Goal: Task Accomplishment & Management: Manage account settings

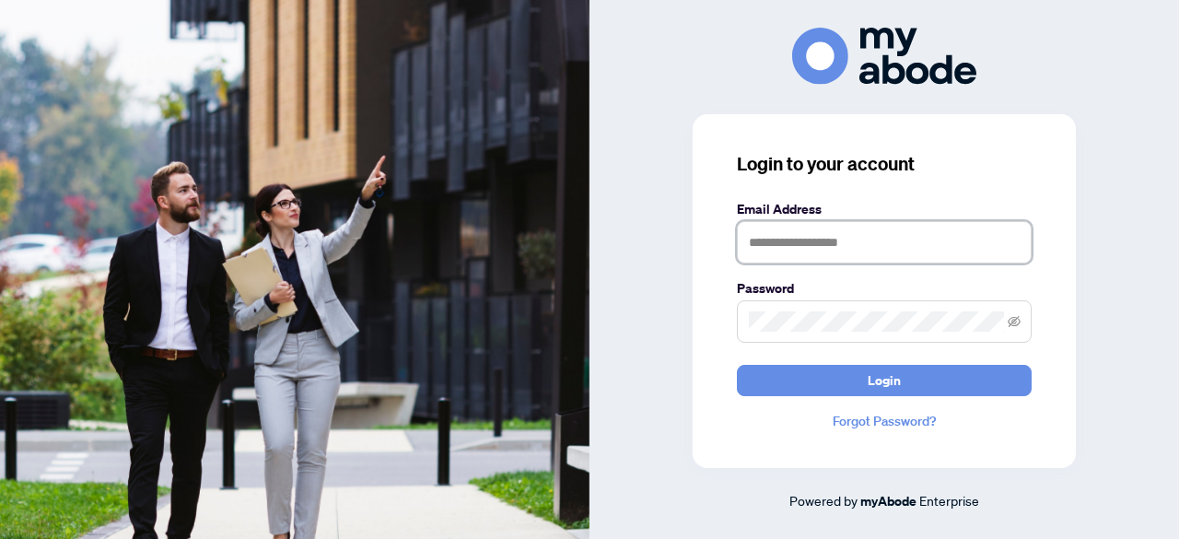
click at [812, 251] on input "text" at bounding box center [884, 242] width 295 height 42
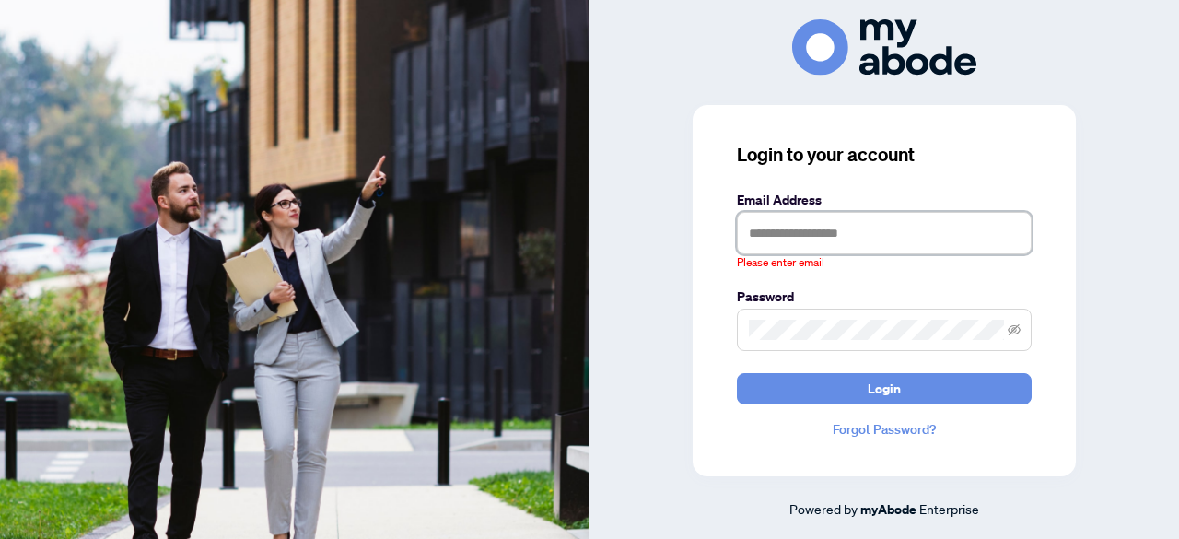
type input "**********"
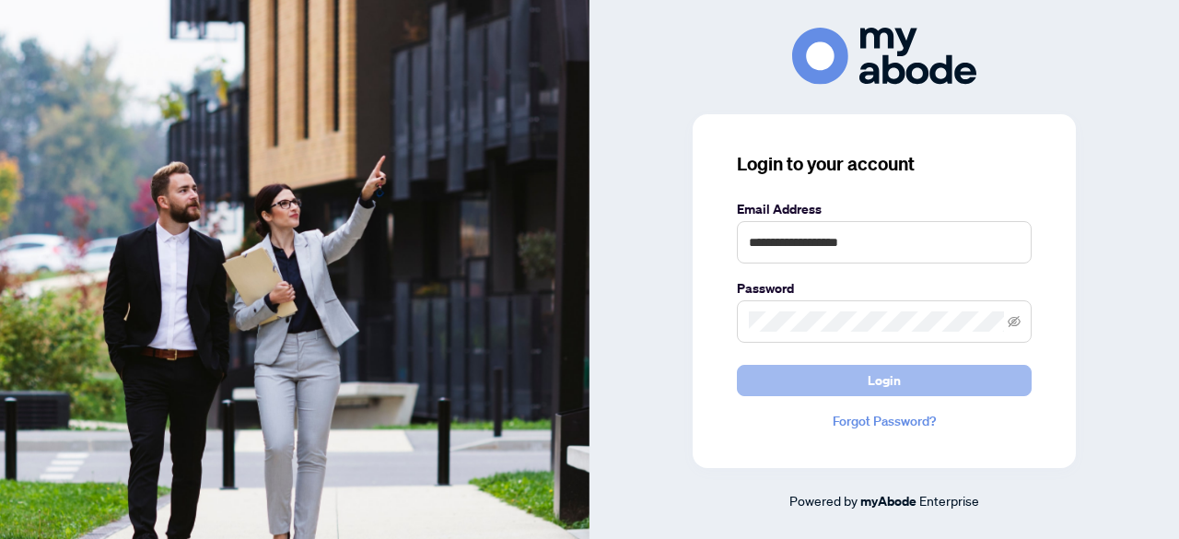
click at [877, 380] on span "Login" at bounding box center [884, 380] width 33 height 29
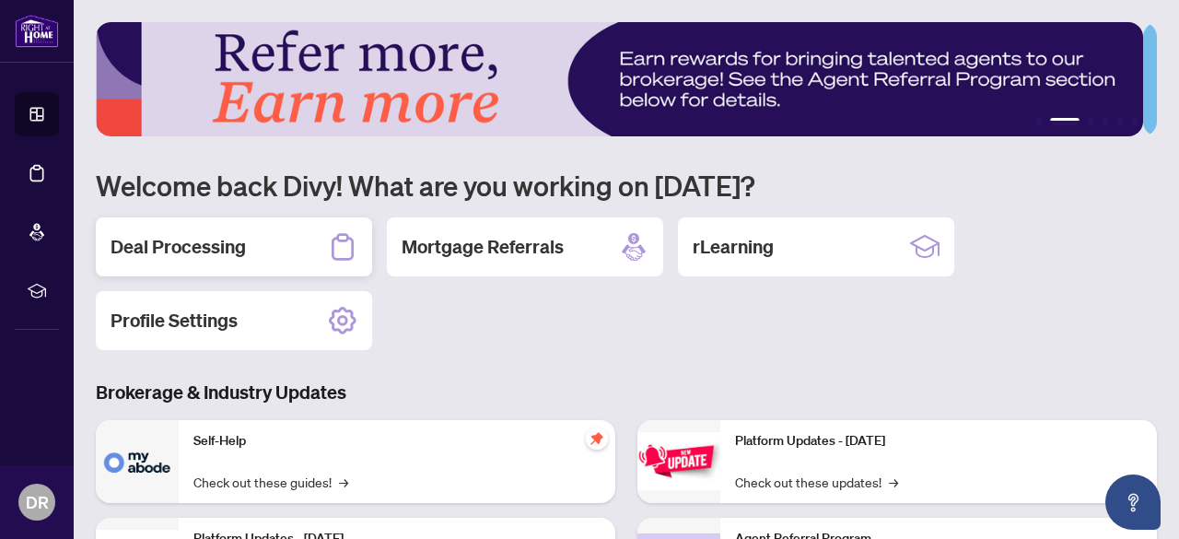
click at [207, 242] on h2 "Deal Processing" at bounding box center [178, 247] width 135 height 26
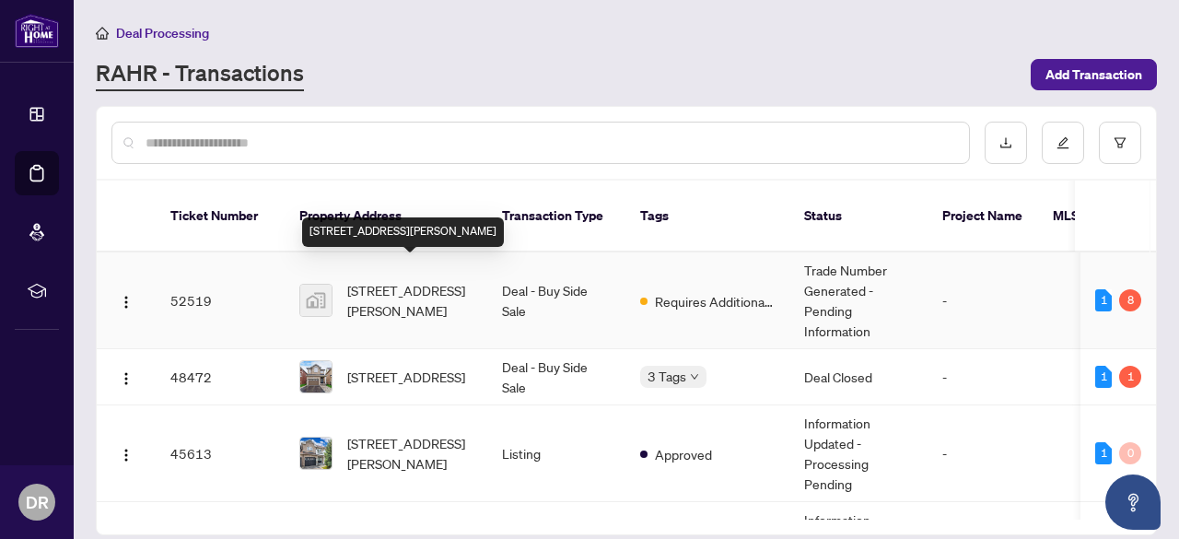
click at [405, 280] on span "771 Dack Blvd, Mississauga, ON, Canada" at bounding box center [409, 300] width 125 height 41
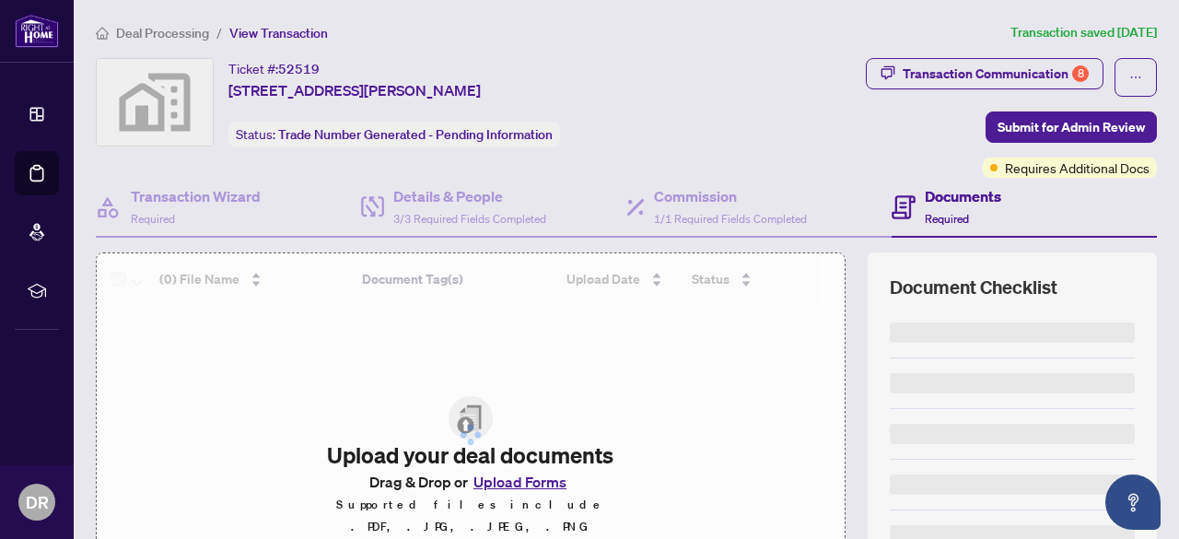
click at [405, 276] on div at bounding box center [471, 434] width 748 height 363
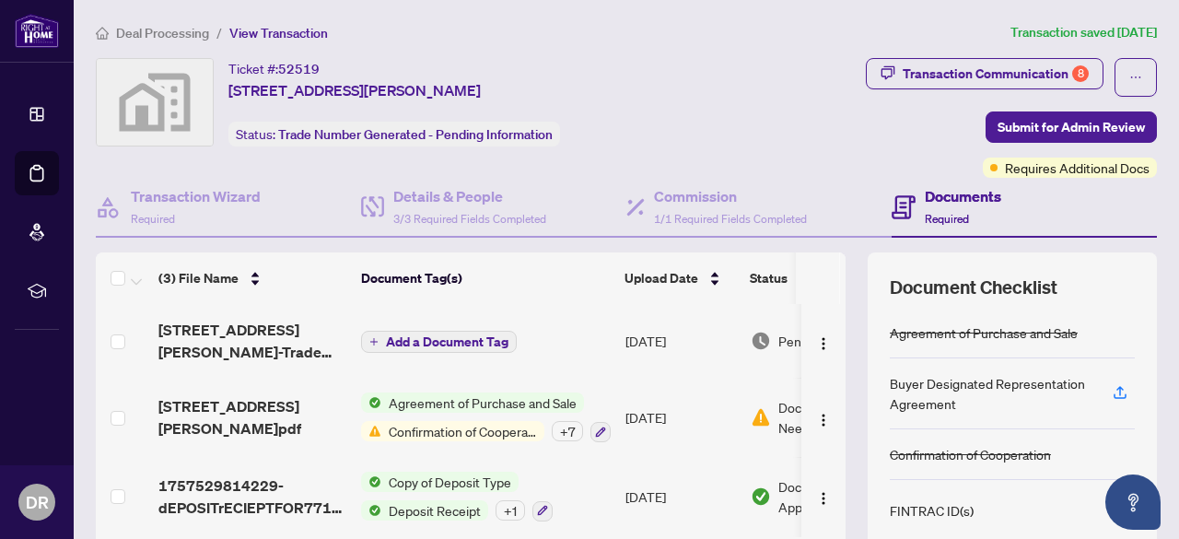
scroll to position [229, 0]
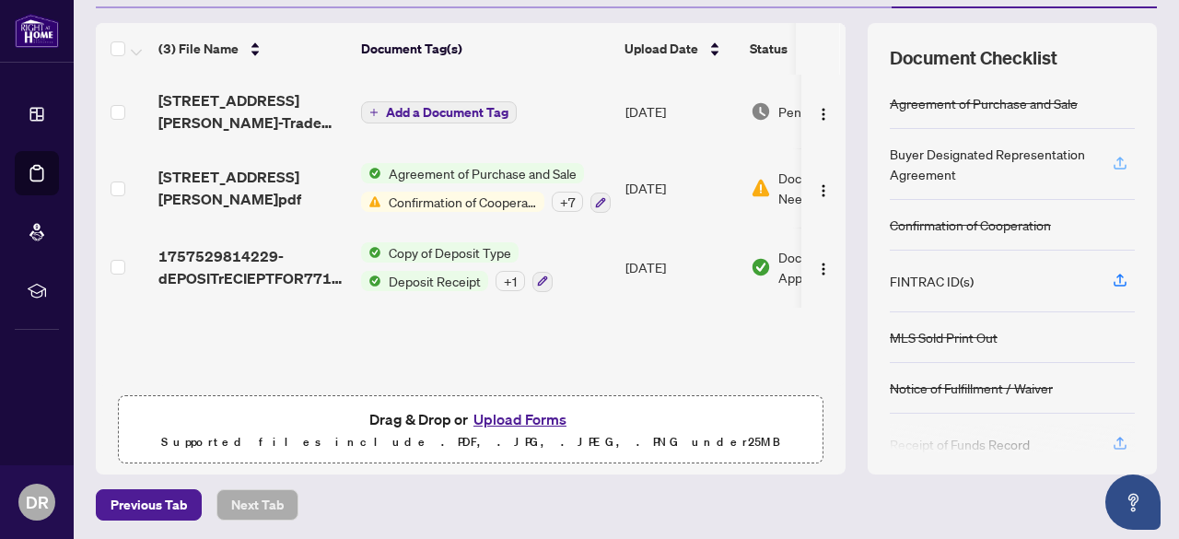
click at [1116, 157] on icon "button" at bounding box center [1119, 161] width 7 height 9
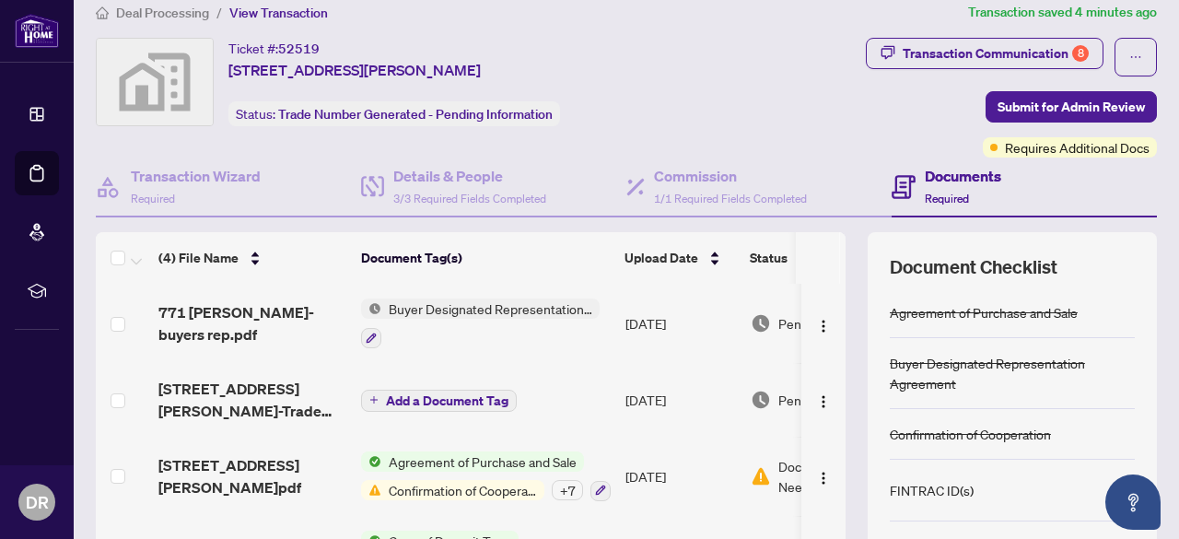
scroll to position [0, 0]
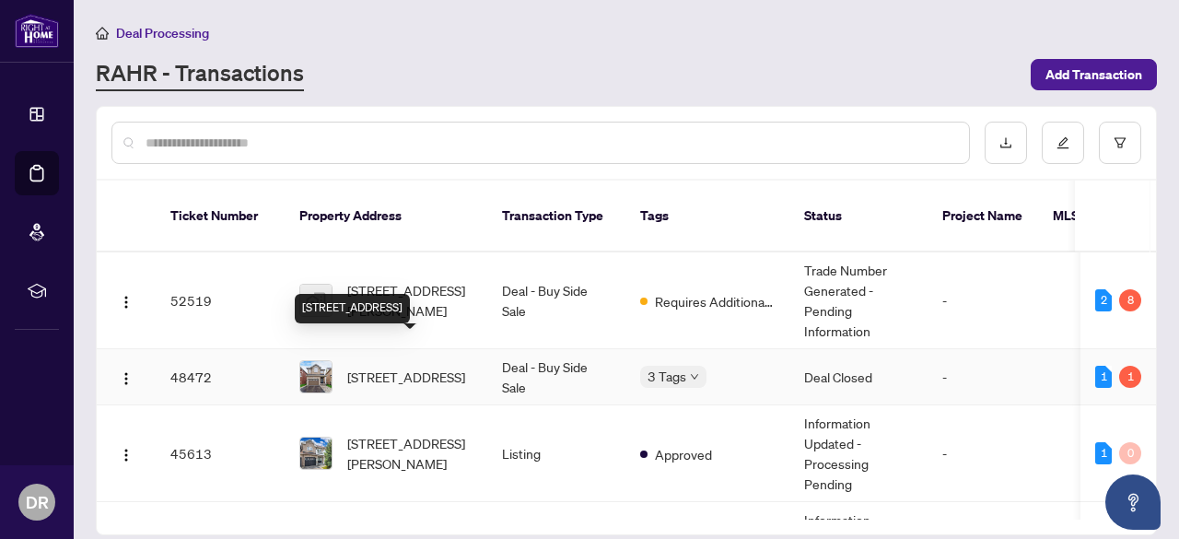
click at [422, 367] on span "39 Chetholme Pl, Halton Hills, Ontario L7G 0E1, Canada" at bounding box center [406, 377] width 118 height 20
click at [410, 367] on span "39 Chetholme Pl, Halton Hills, Ontario L7G 0E1, Canada" at bounding box center [406, 377] width 118 height 20
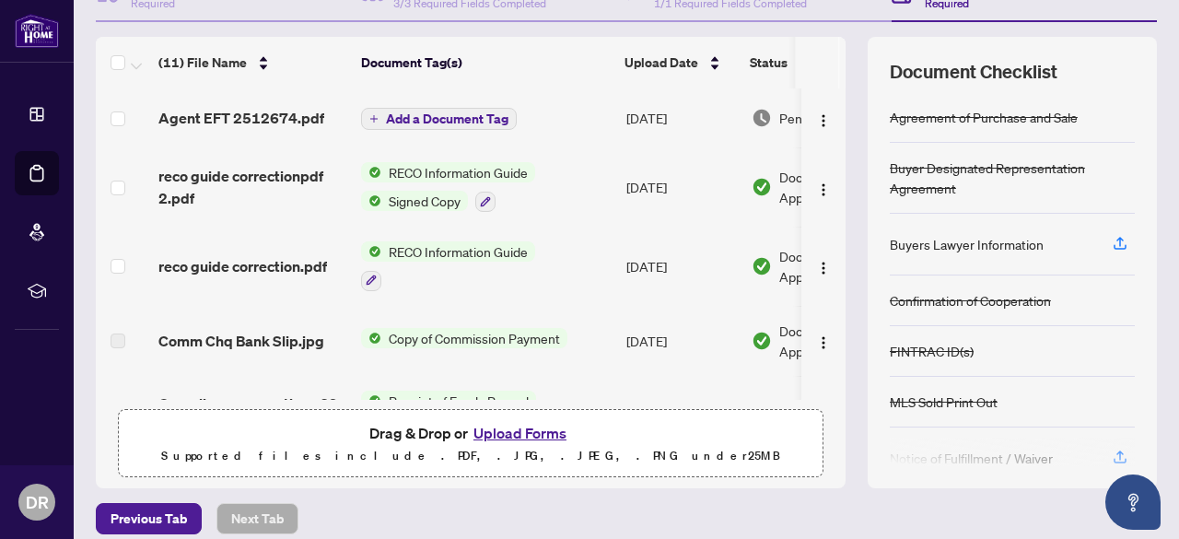
scroll to position [221, 0]
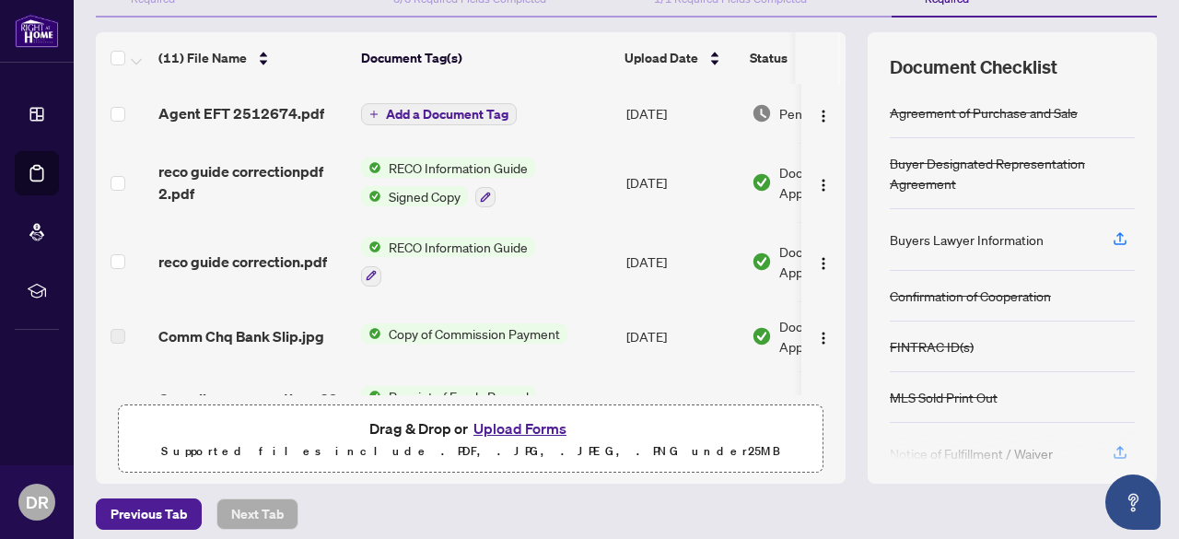
click at [824, 218] on td at bounding box center [823, 182] width 44 height 79
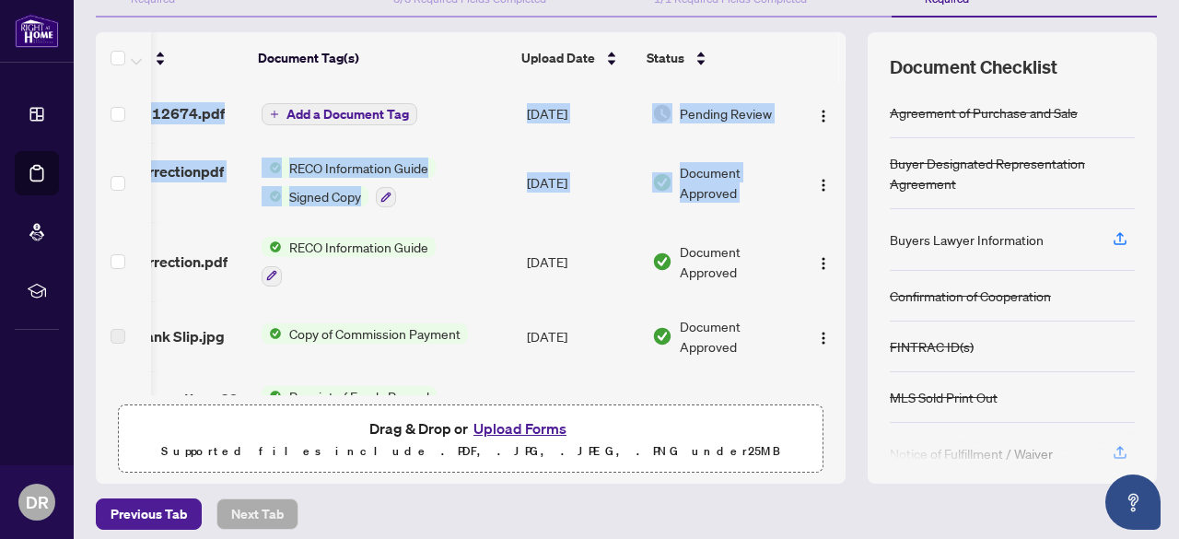
scroll to position [0, 118]
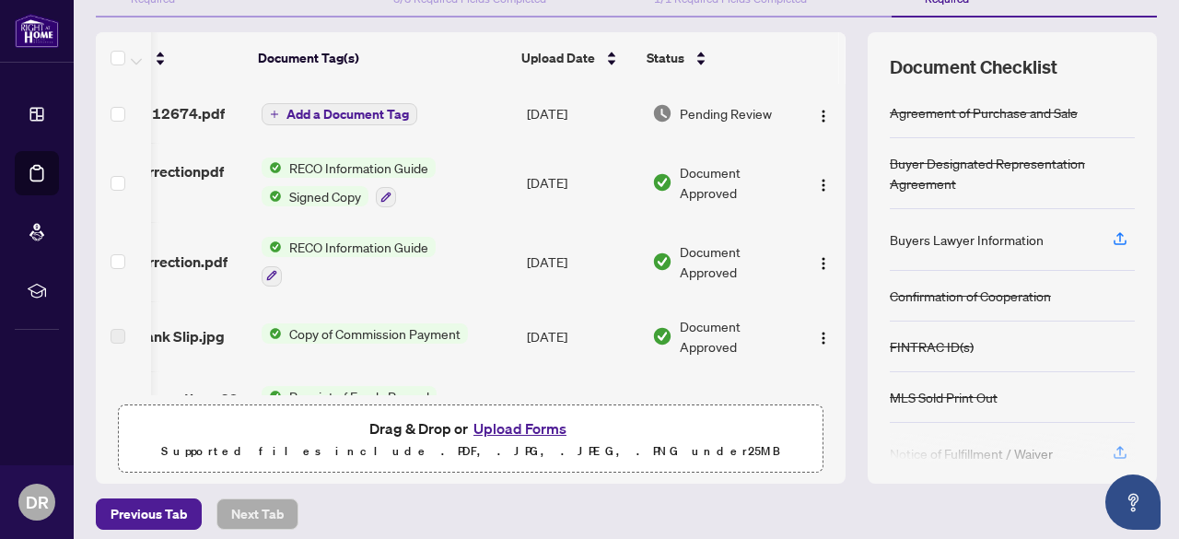
drag, startPoint x: 824, startPoint y: 218, endPoint x: 824, endPoint y: 203, distance: 15.7
click at [824, 203] on td at bounding box center [823, 182] width 44 height 79
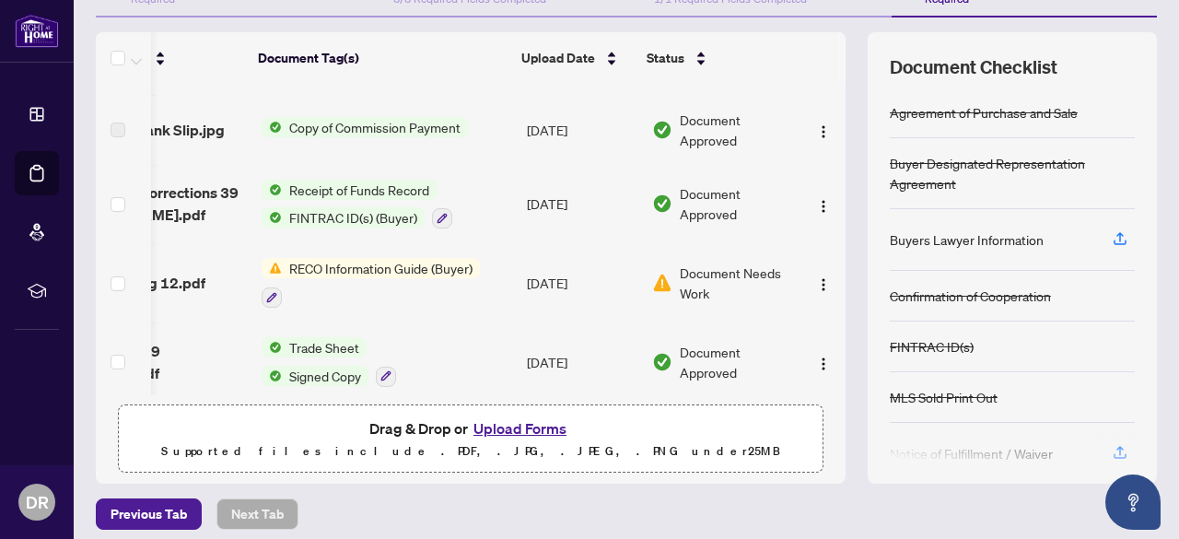
scroll to position [212, 118]
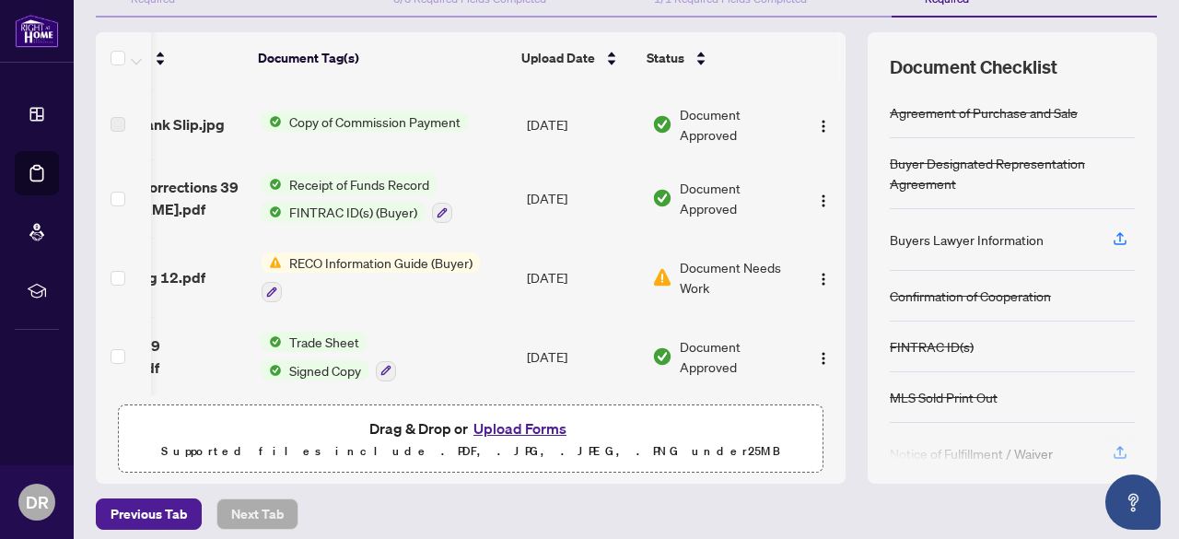
click at [385, 214] on span "FINTRAC ID(s) (Buyer)" at bounding box center [353, 212] width 143 height 20
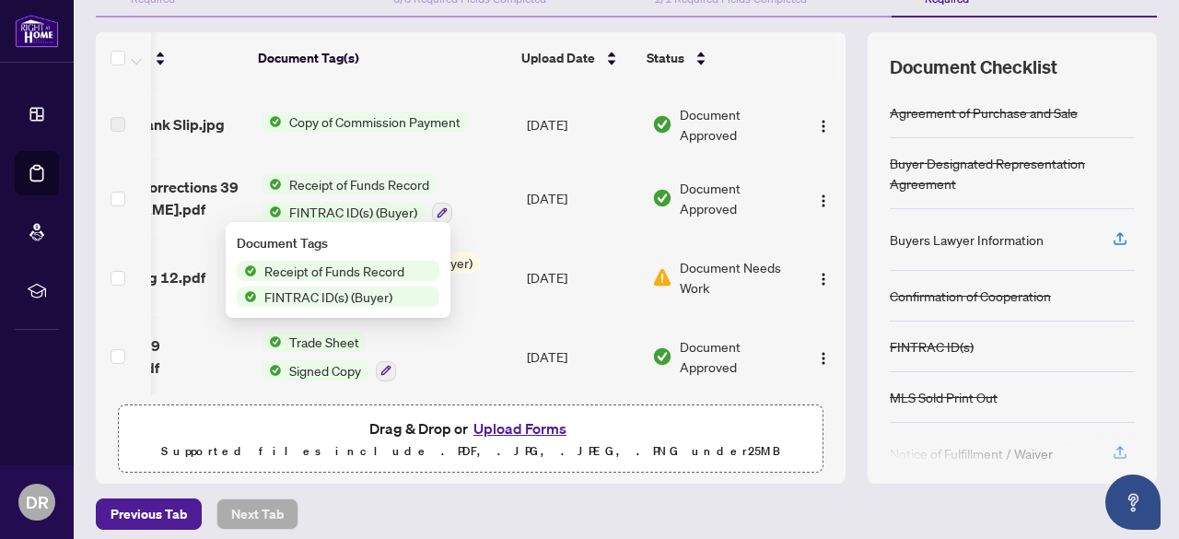
click at [348, 290] on span "FINTRAC ID(s) (Buyer)" at bounding box center [328, 296] width 143 height 20
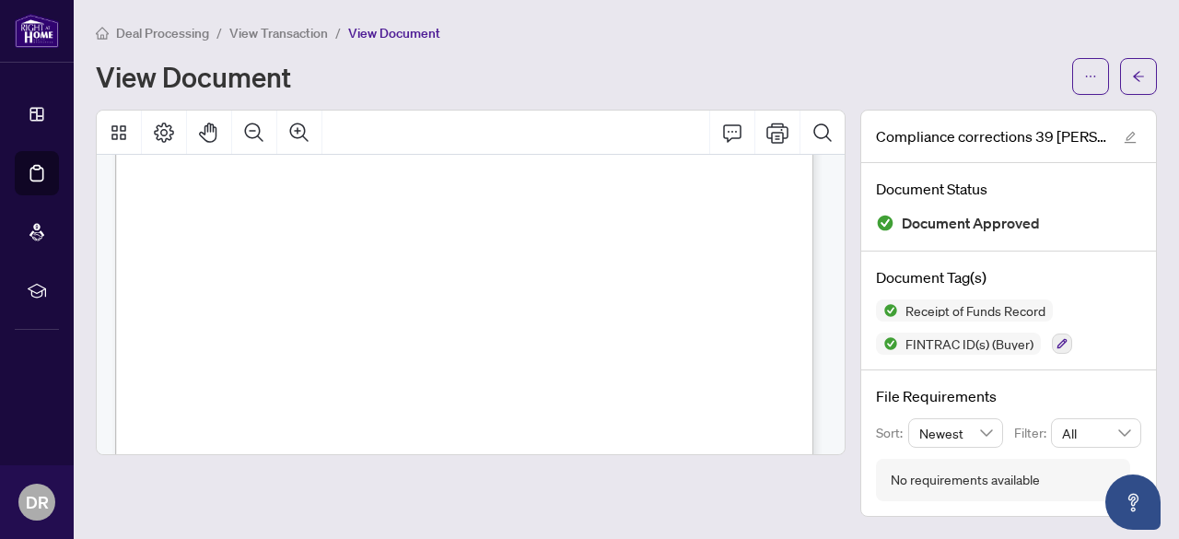
scroll to position [333, 0]
click at [749, 285] on div "Page 4" at bounding box center [548, 241] width 866 height 1120
click at [984, 285] on h4 "Document Tag(s)" at bounding box center [1008, 277] width 265 height 22
click at [997, 286] on h4 "Document Tag(s)" at bounding box center [1008, 277] width 265 height 22
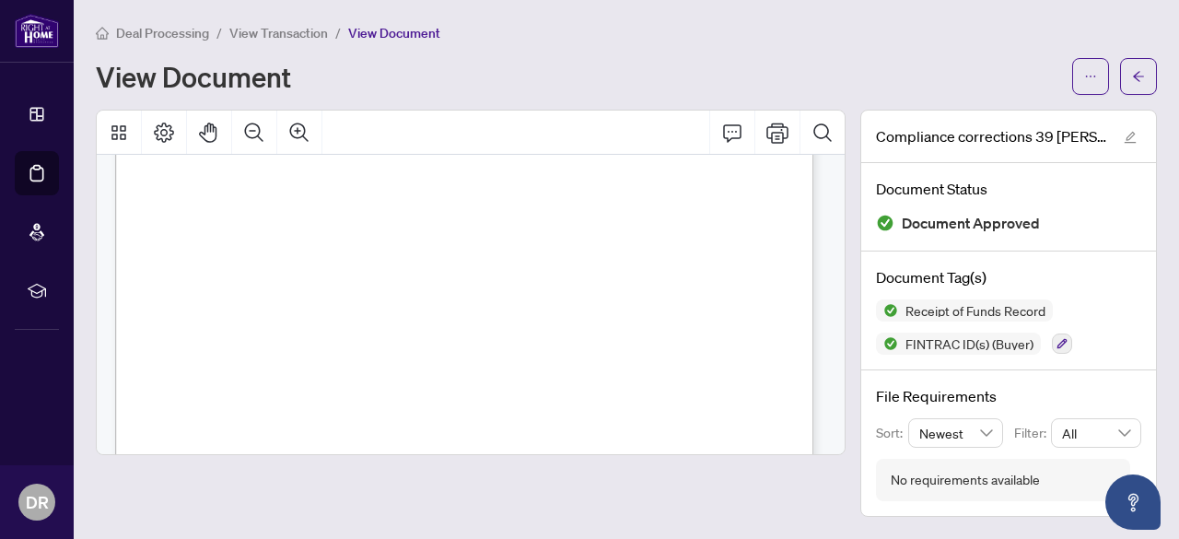
scroll to position [7143, 0]
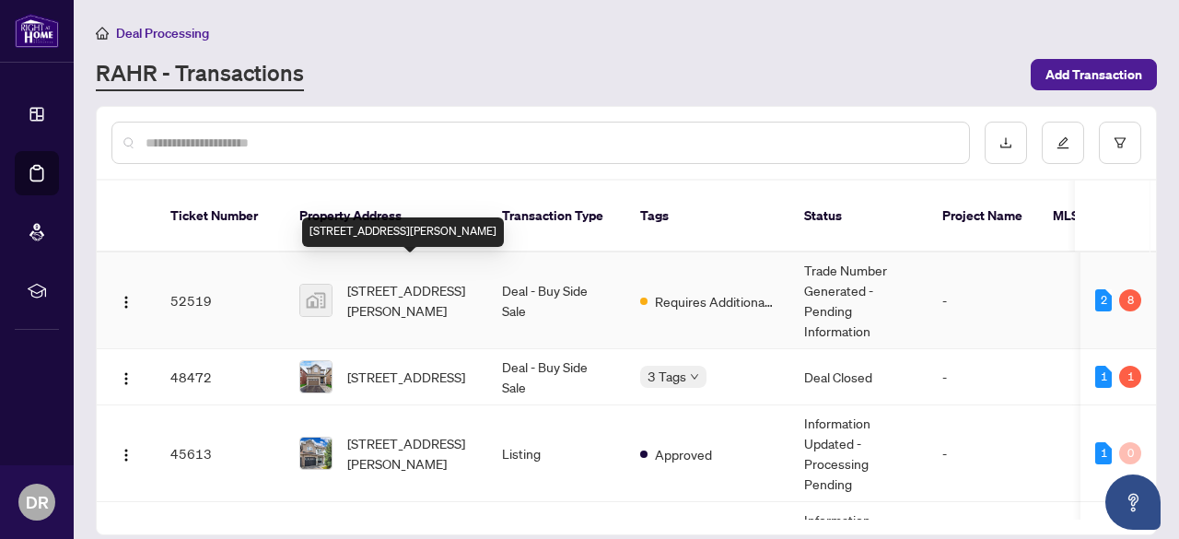
click at [380, 280] on span "771 Dack Blvd, Mississauga, ON, Canada" at bounding box center [409, 300] width 125 height 41
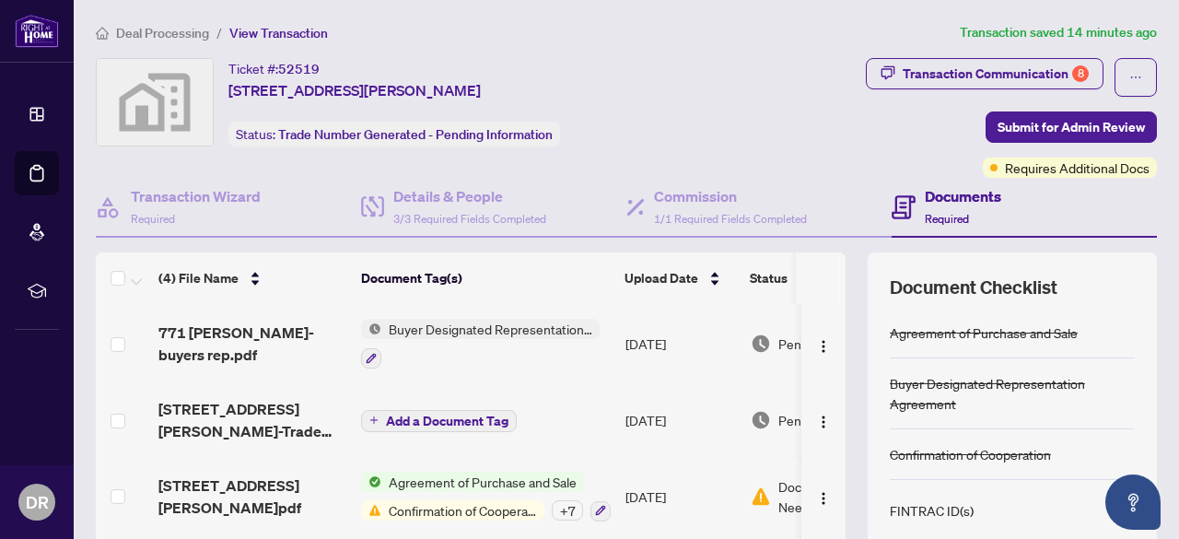
click at [782, 89] on div "Transaction Communication 8 Submit for Admin Review Requires Additional Docs" at bounding box center [937, 118] width 440 height 120
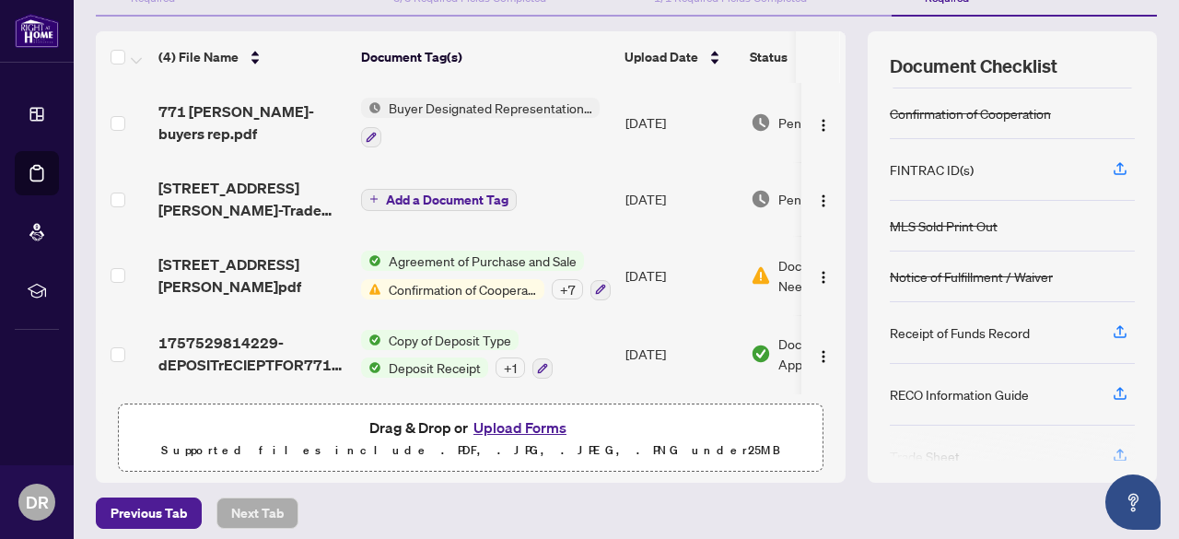
scroll to position [147, 0]
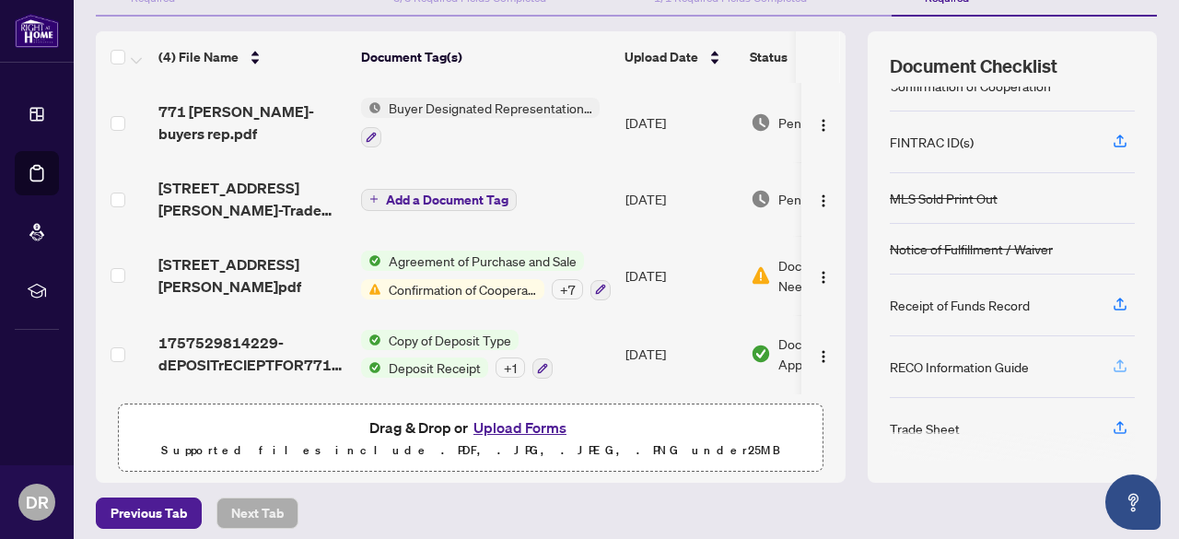
click at [1112, 367] on span "button" at bounding box center [1120, 366] width 17 height 29
click at [424, 345] on span "Copy of Deposit Type" at bounding box center [449, 340] width 137 height 20
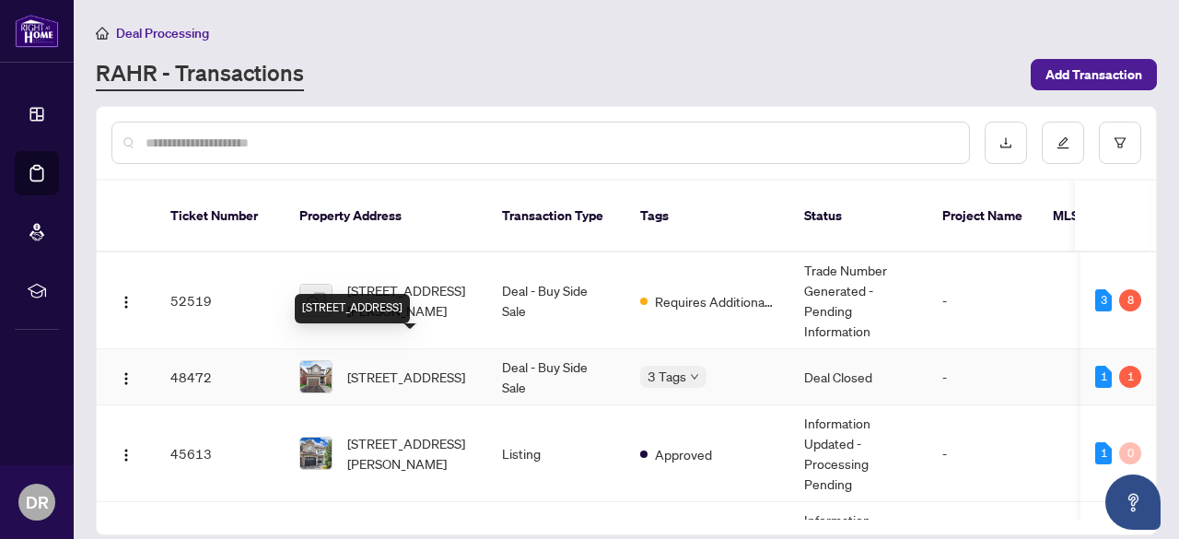
click at [385, 367] on span "39 Chetholme Pl, Halton Hills, Ontario L7G 0E1, Canada" at bounding box center [406, 377] width 118 height 20
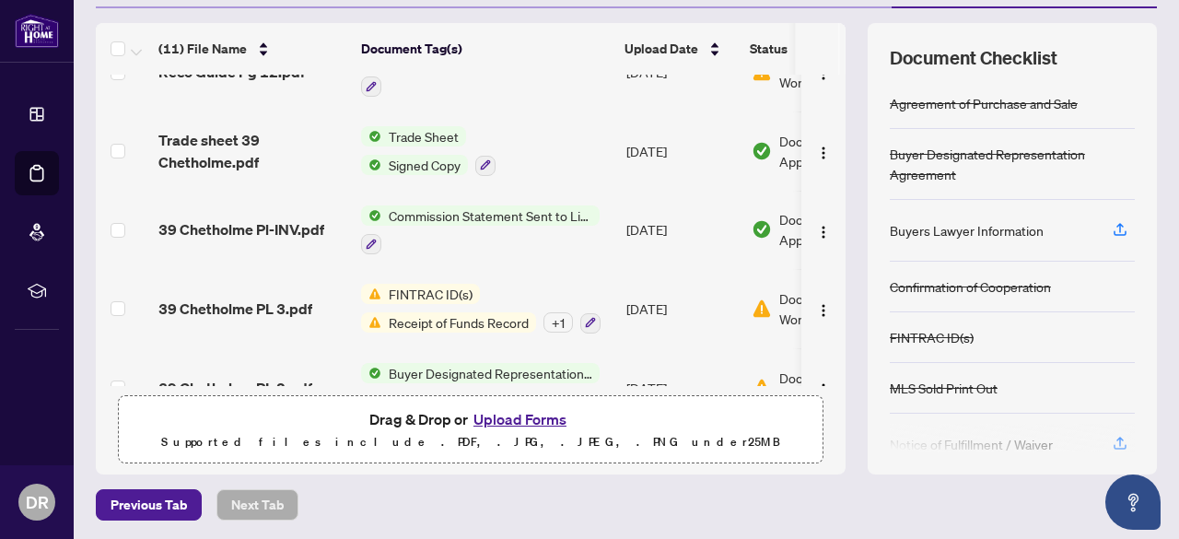
scroll to position [411, 0]
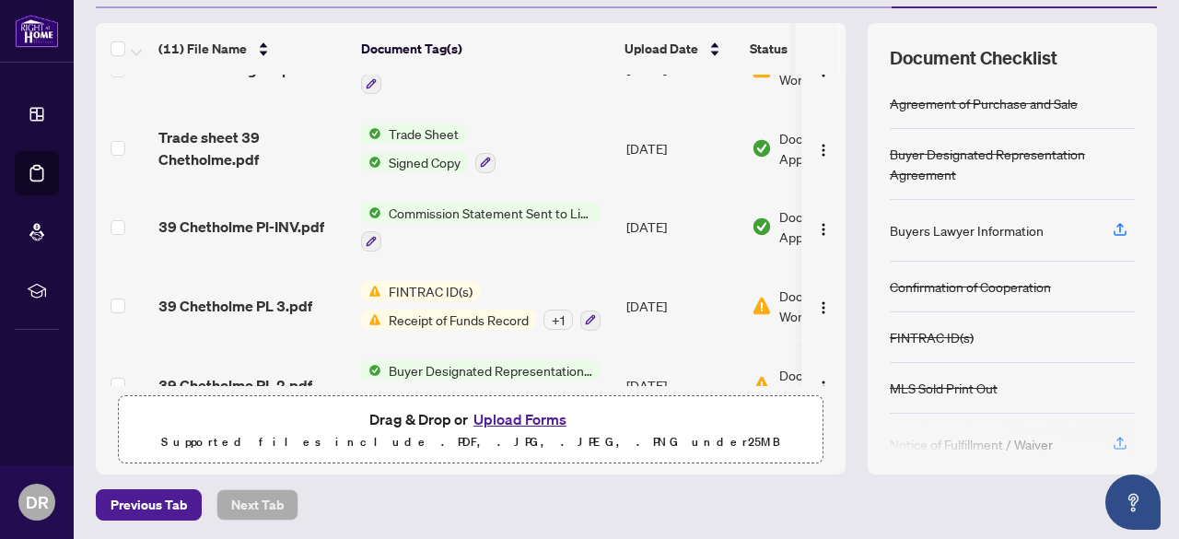
click at [510, 317] on span "Receipt of Funds Record" at bounding box center [458, 320] width 155 height 20
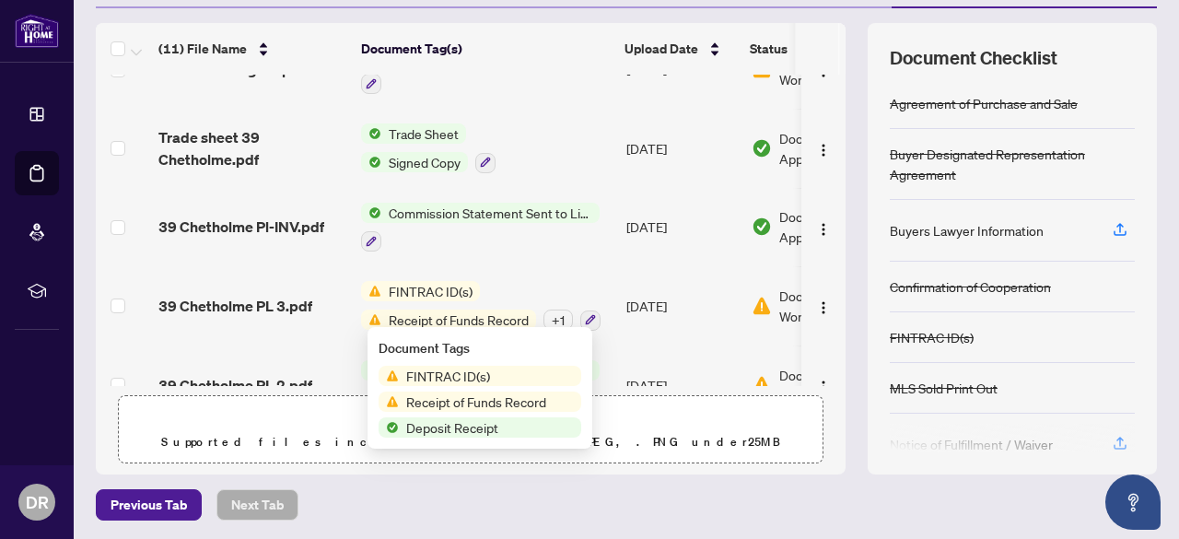
click at [524, 413] on div "FINTRAC ID(s) Receipt of Funds Record Deposit Receipt" at bounding box center [480, 402] width 203 height 72
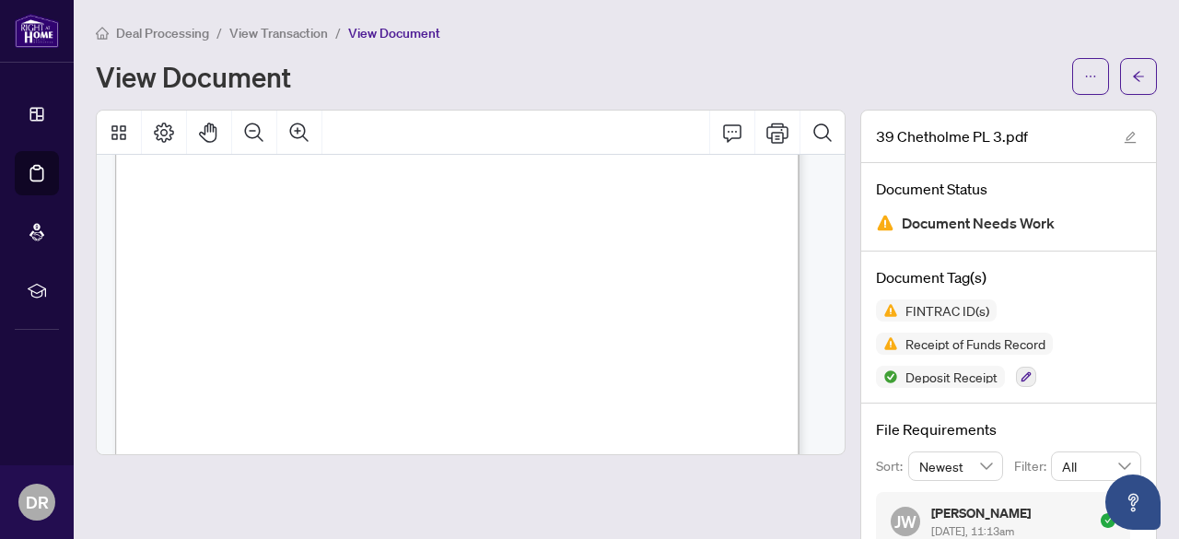
scroll to position [3238, 0]
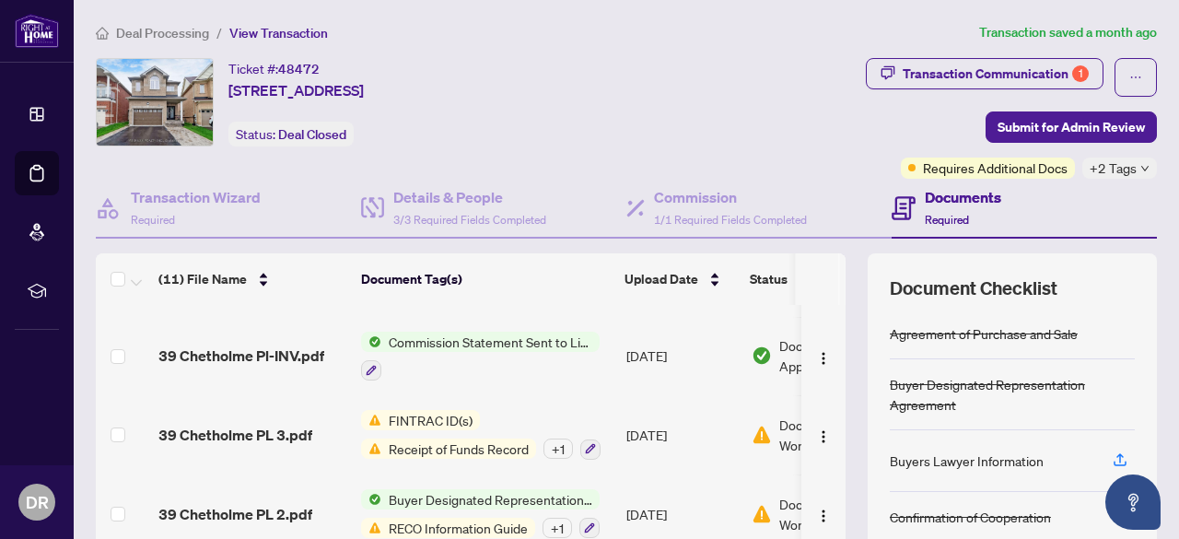
scroll to position [528, 0]
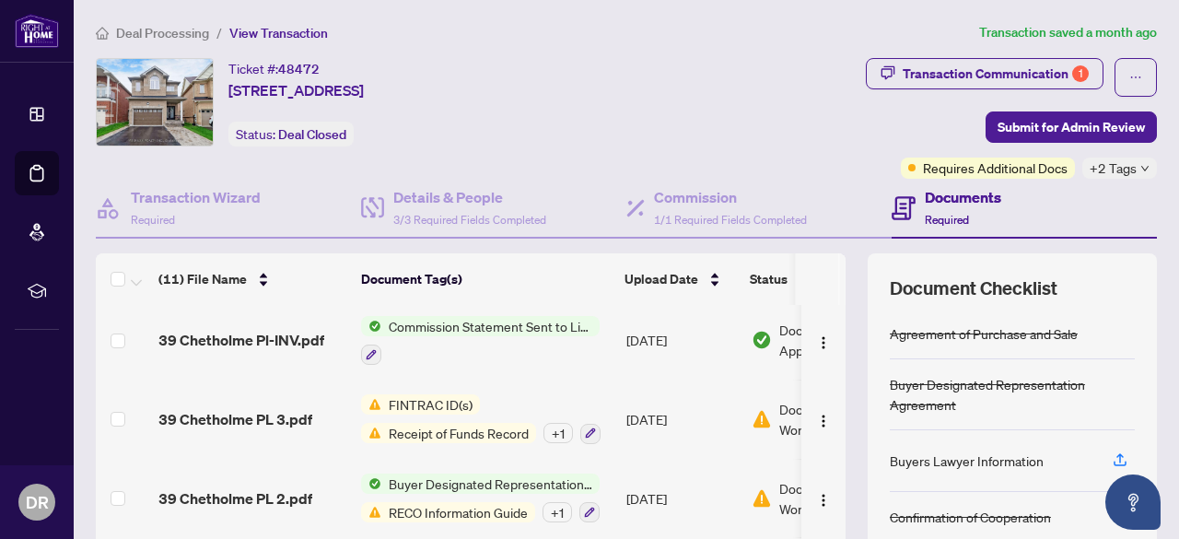
click at [664, 389] on td "Aug/13/2025" at bounding box center [681, 419] width 125 height 79
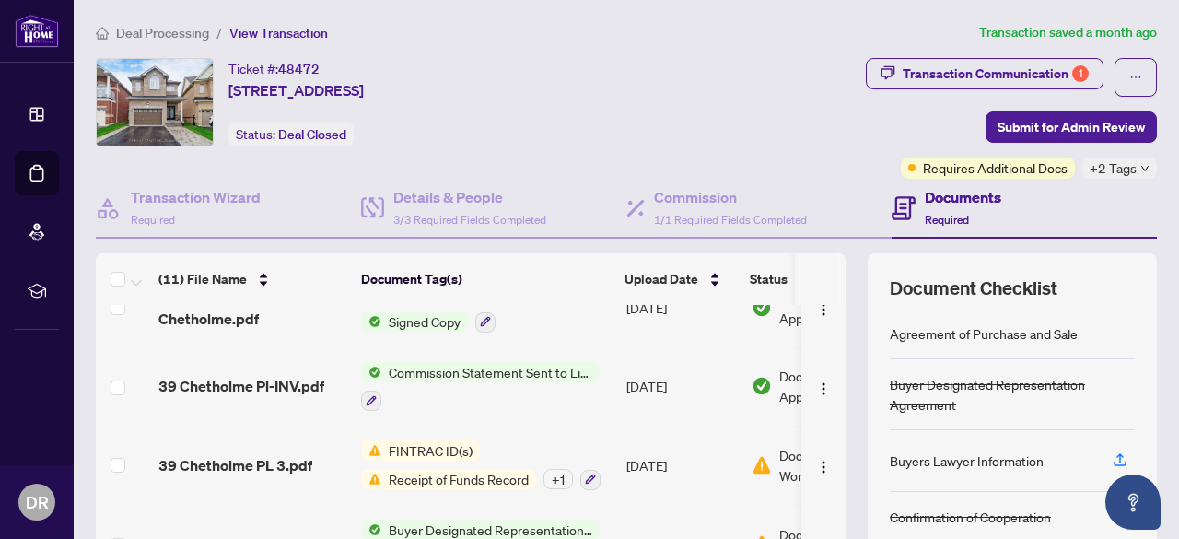
scroll to position [528, 0]
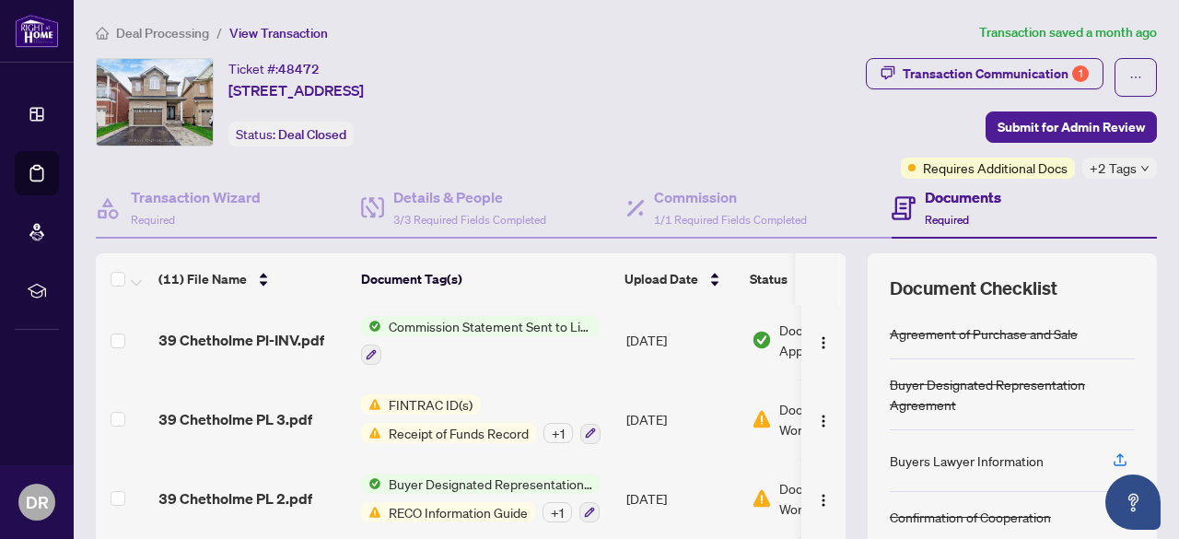
click at [438, 402] on span "FINTRAC ID(s)" at bounding box center [430, 404] width 99 height 20
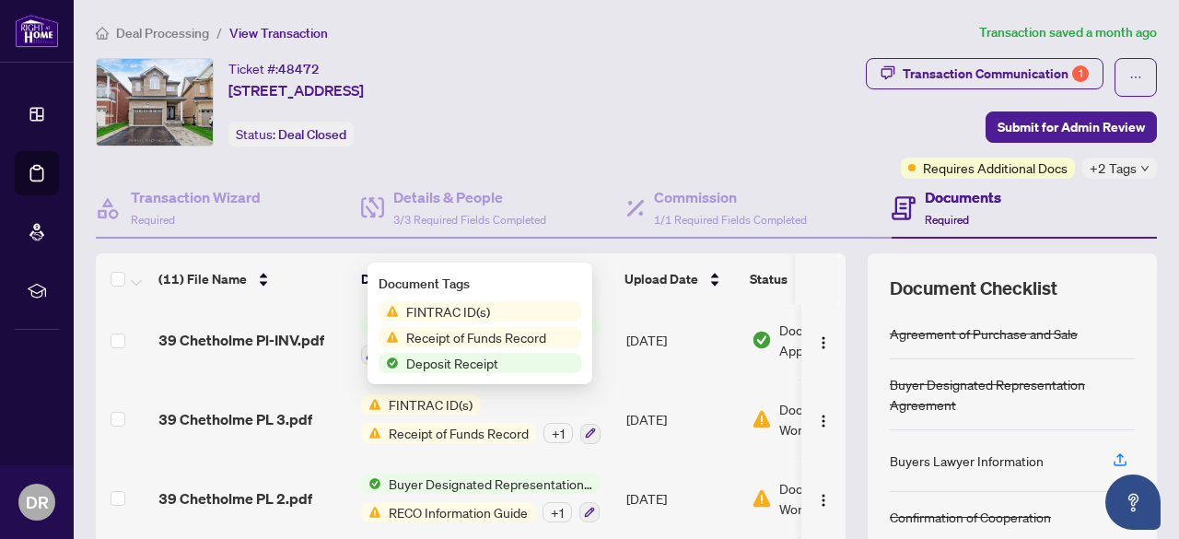
click at [472, 316] on span "FINTRAC ID(s)" at bounding box center [448, 311] width 99 height 20
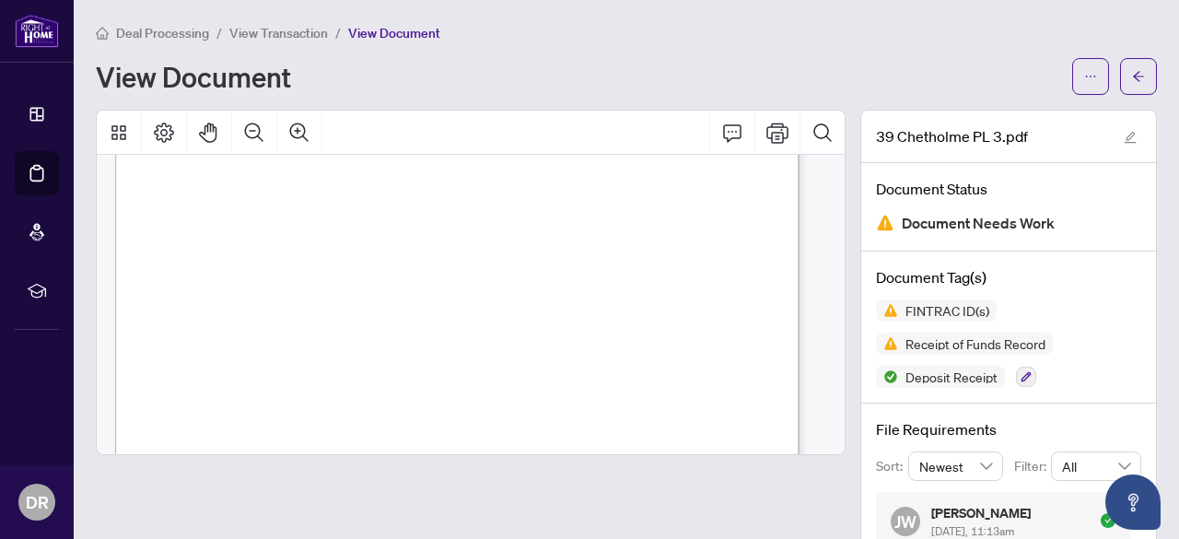
click at [693, 337] on div "Page 1" at bounding box center [530, 184] width 830 height 1074
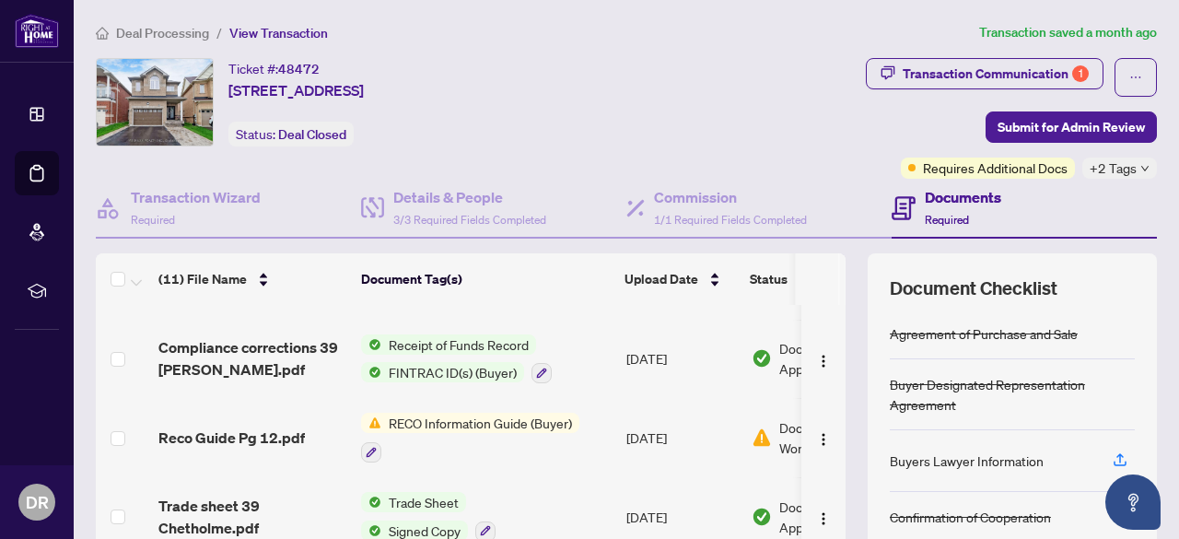
scroll to position [275, 0]
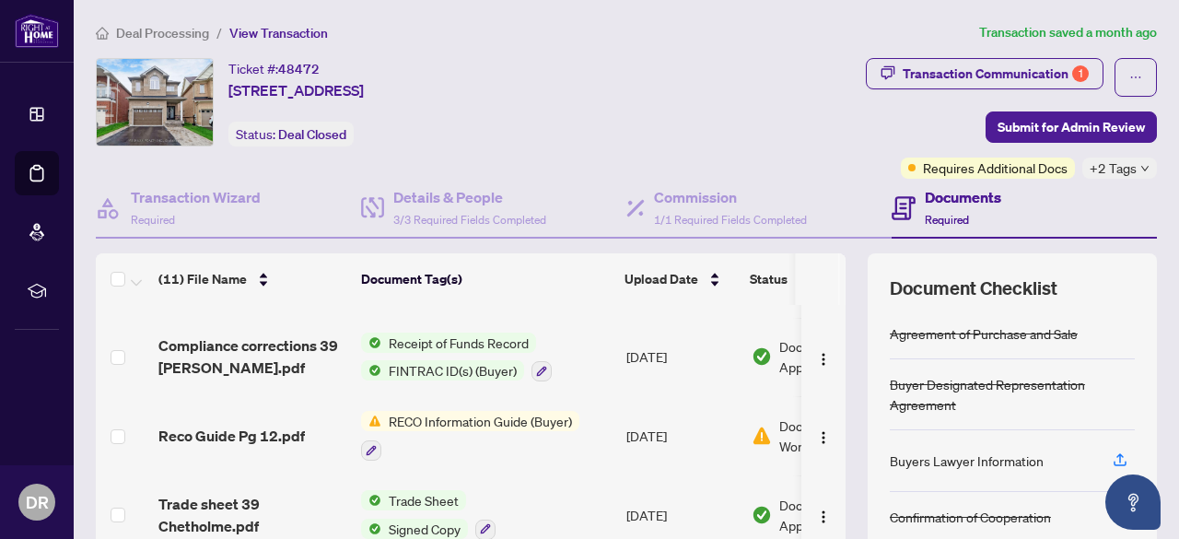
click at [505, 374] on span "FINTRAC ID(s) (Buyer)" at bounding box center [452, 370] width 143 height 20
click at [516, 363] on span "FINTRAC ID(s) (Buyer)" at bounding box center [452, 370] width 143 height 20
click at [505, 372] on span "FINTRAC ID(s) (Buyer)" at bounding box center [452, 370] width 143 height 20
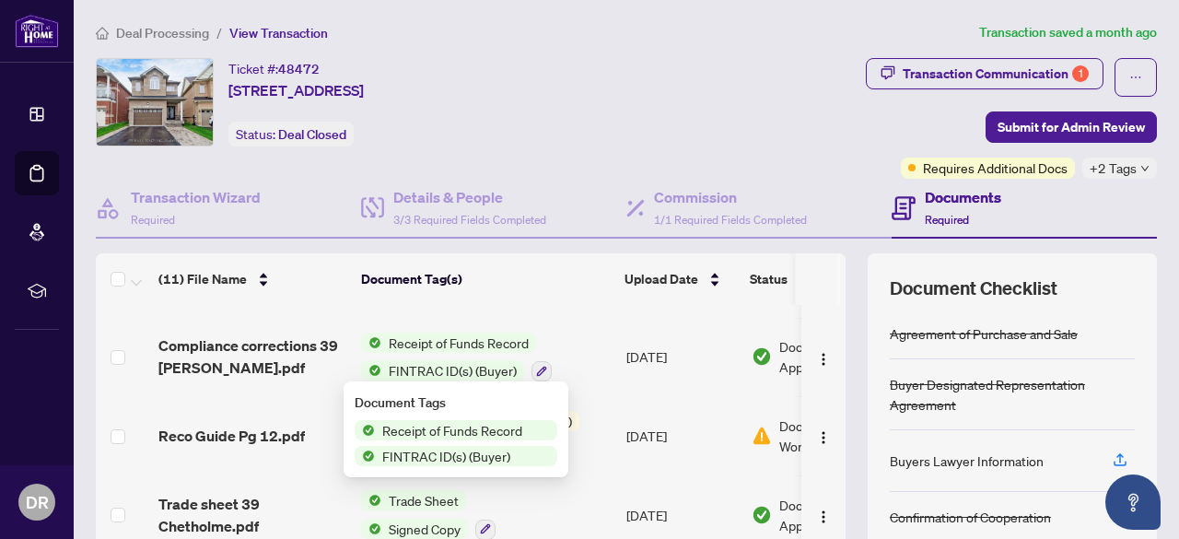
click at [488, 468] on div "Document Tags Receipt of Funds Record FINTRAC ID(s) (Buyer)" at bounding box center [456, 429] width 225 height 96
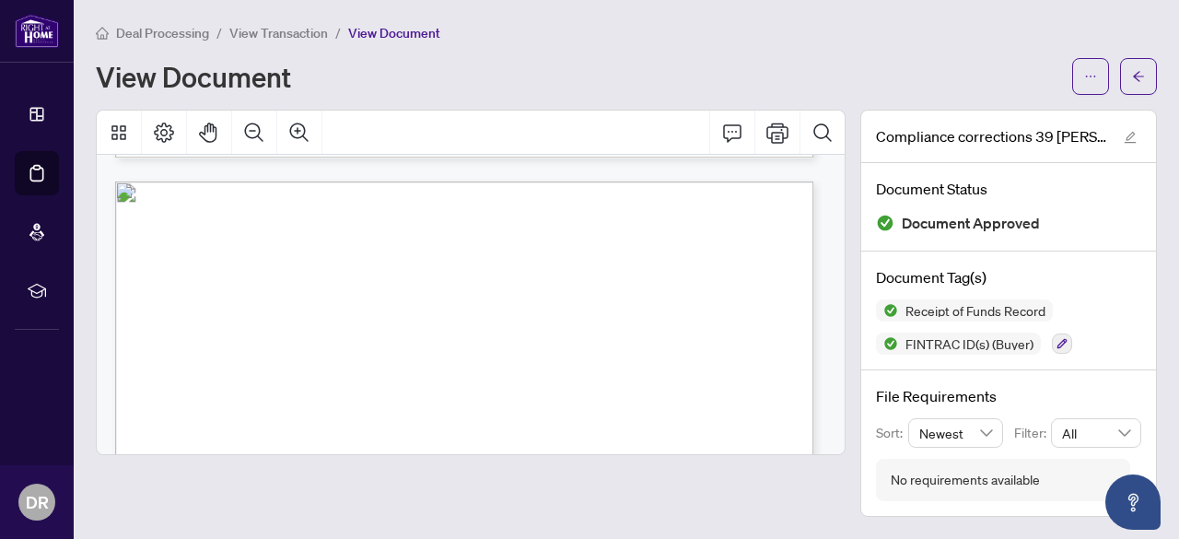
scroll to position [3698, 0]
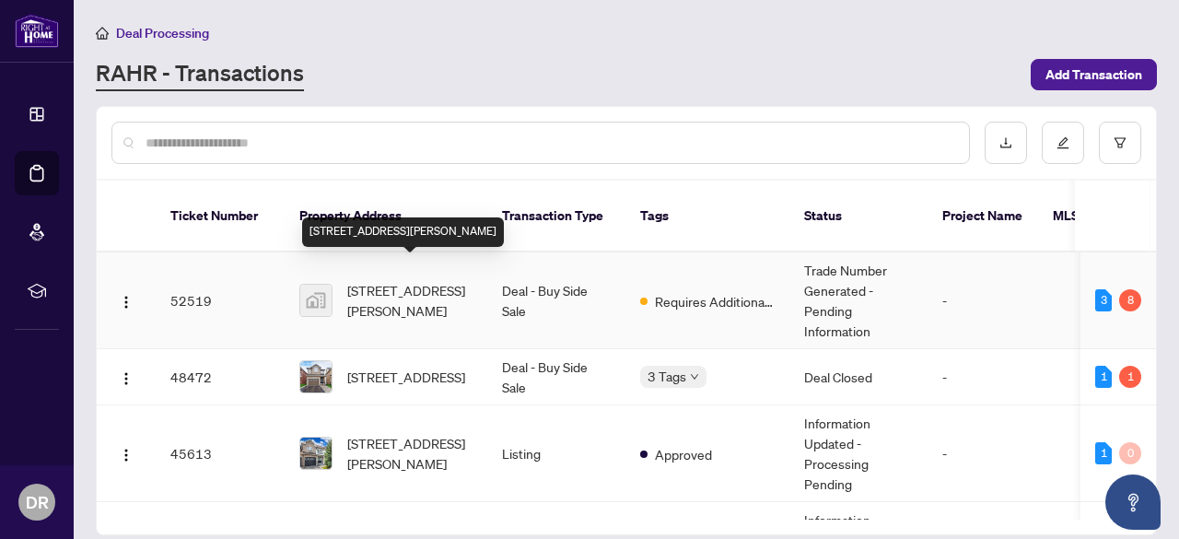
click at [394, 280] on span "771 Dack Blvd, Mississauga, ON, Canada" at bounding box center [409, 300] width 125 height 41
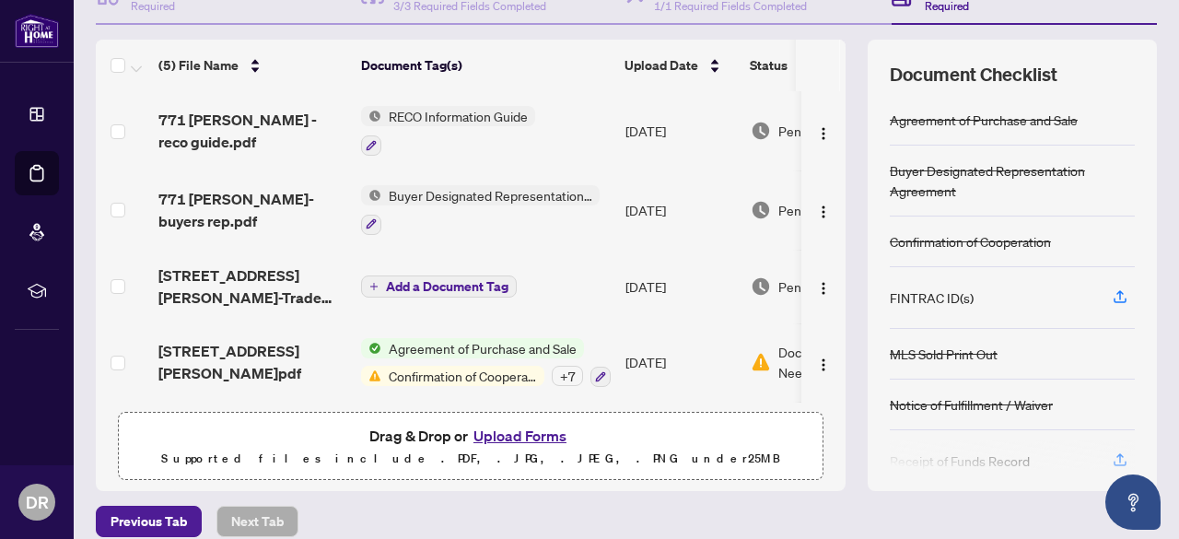
scroll to position [229, 0]
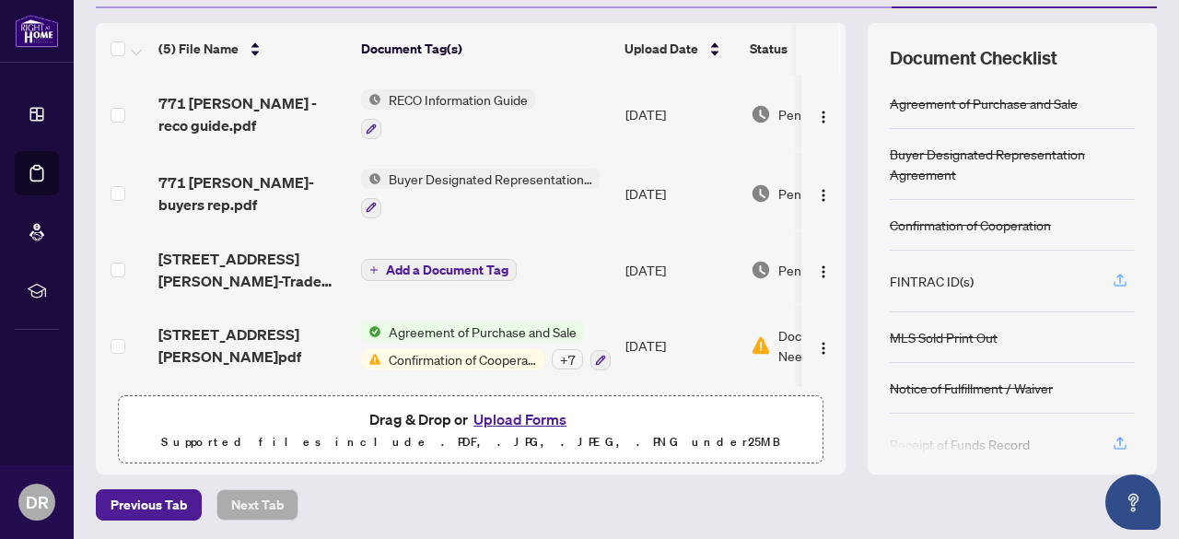
click at [1112, 279] on icon "button" at bounding box center [1120, 280] width 17 height 17
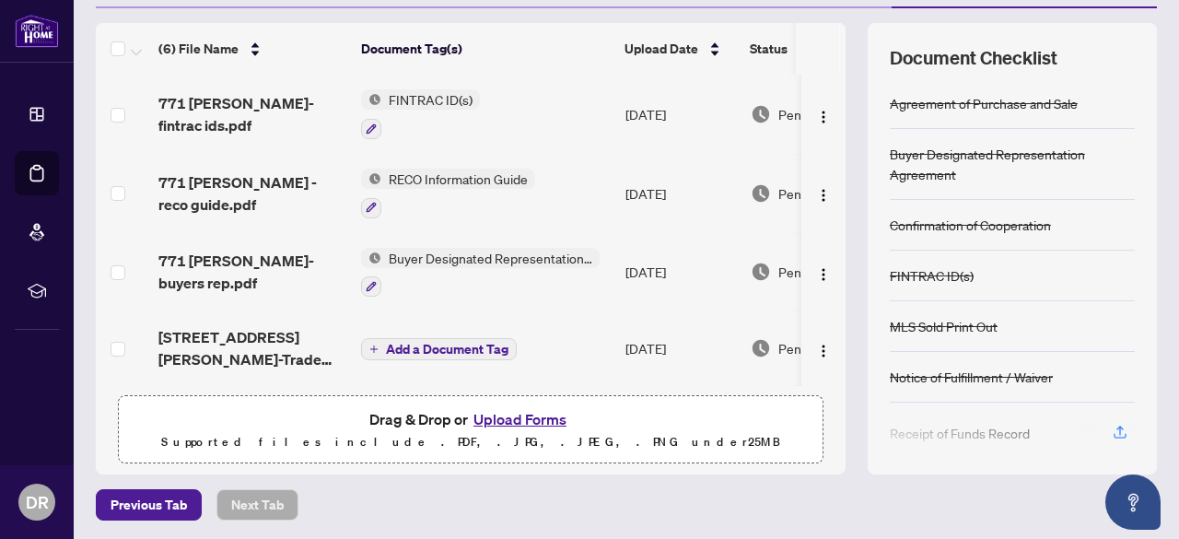
scroll to position [0, 0]
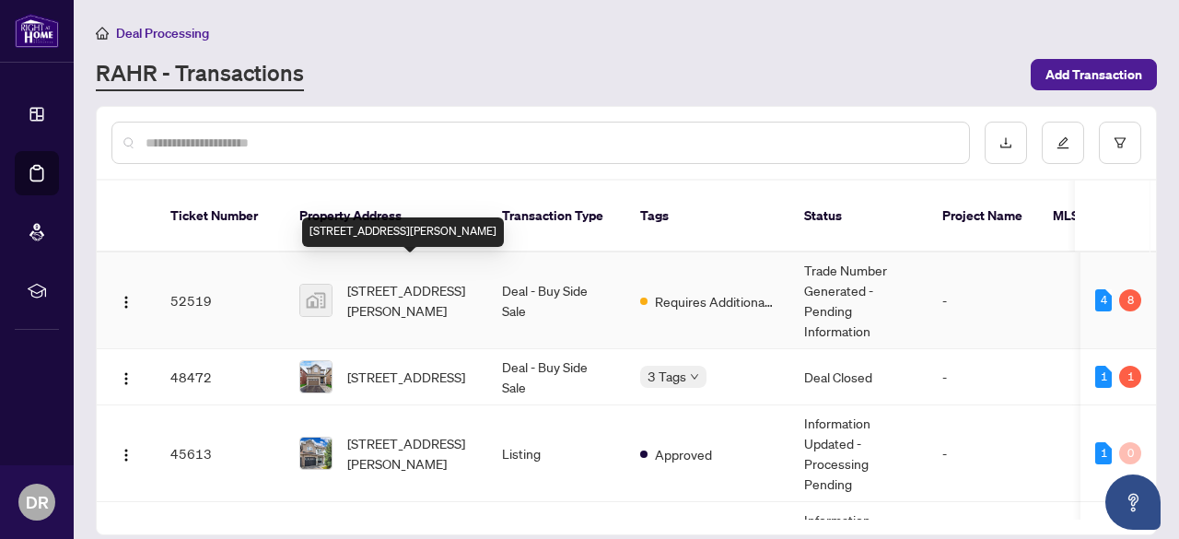
click at [392, 280] on span "771 Dack Blvd, Mississauga, ON, Canada" at bounding box center [409, 300] width 125 height 41
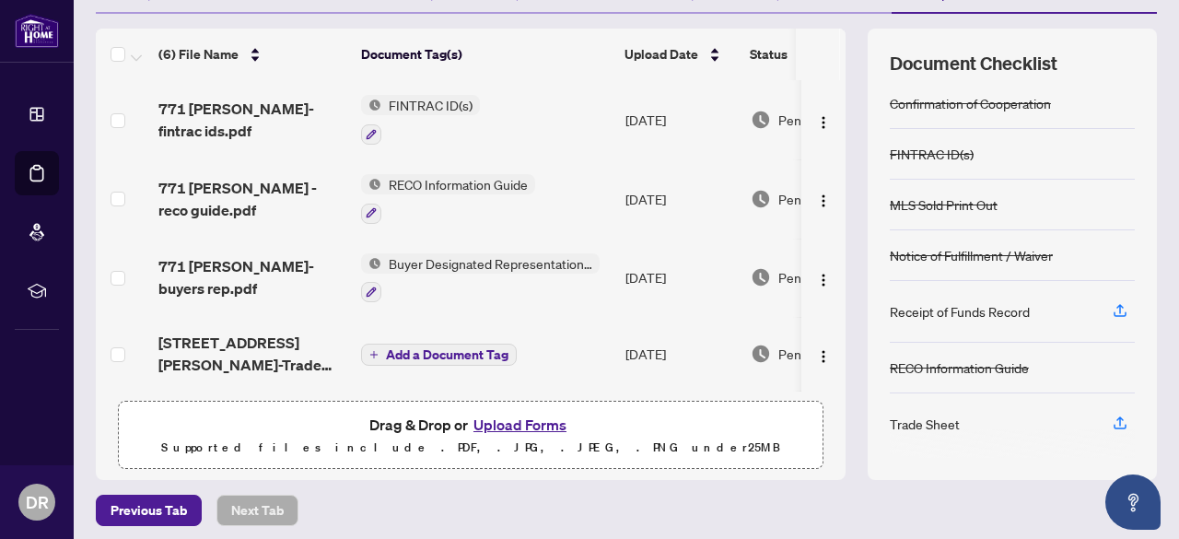
scroll to position [225, 0]
click at [1116, 301] on button "button" at bounding box center [1119, 310] width 29 height 31
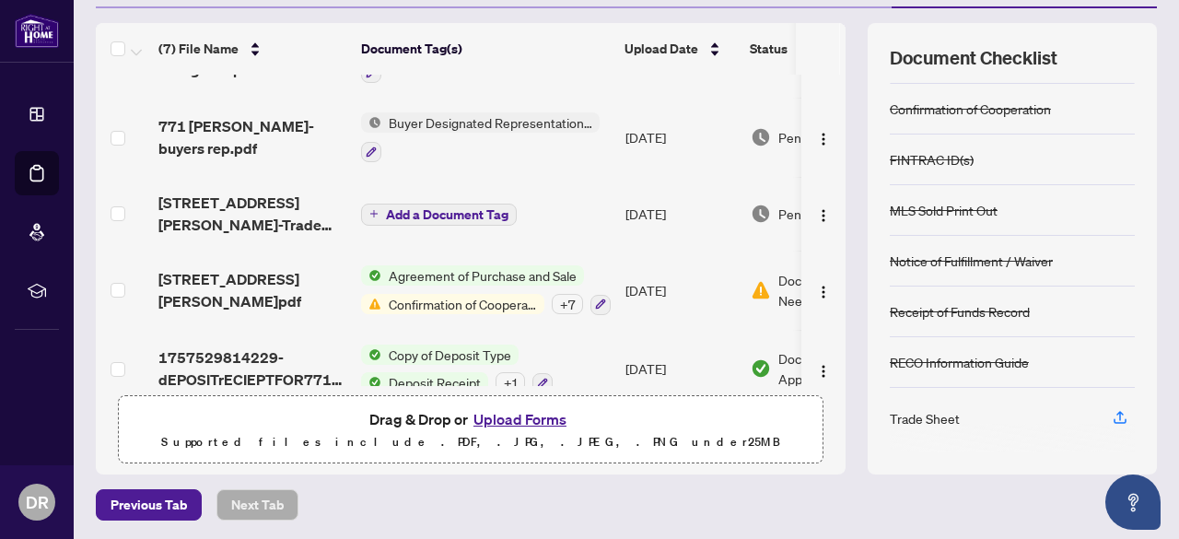
scroll to position [238, 0]
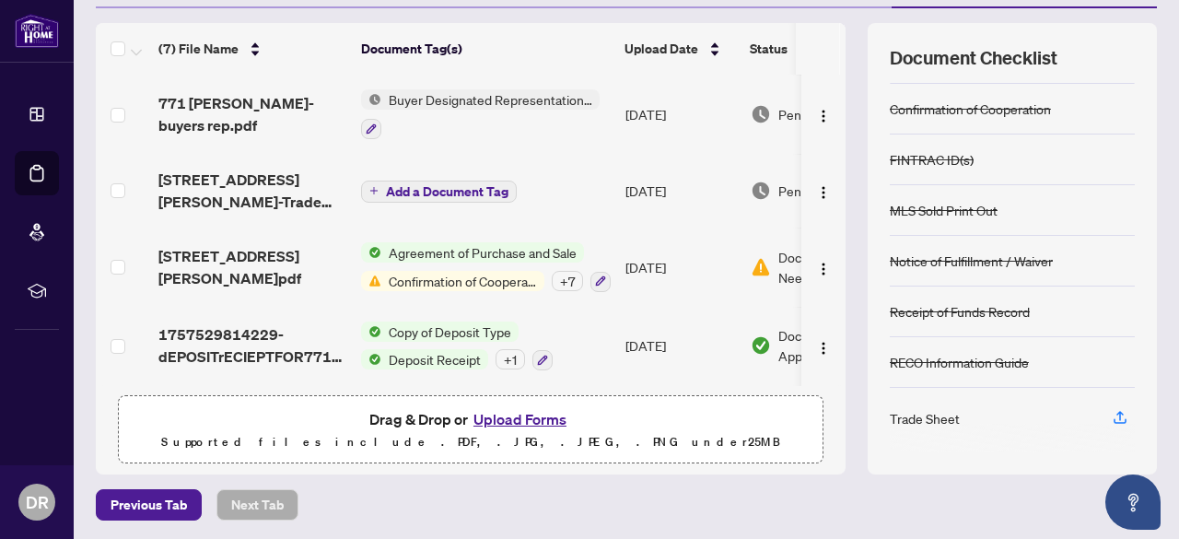
click at [464, 281] on span "Confirmation of Cooperation" at bounding box center [462, 281] width 163 height 20
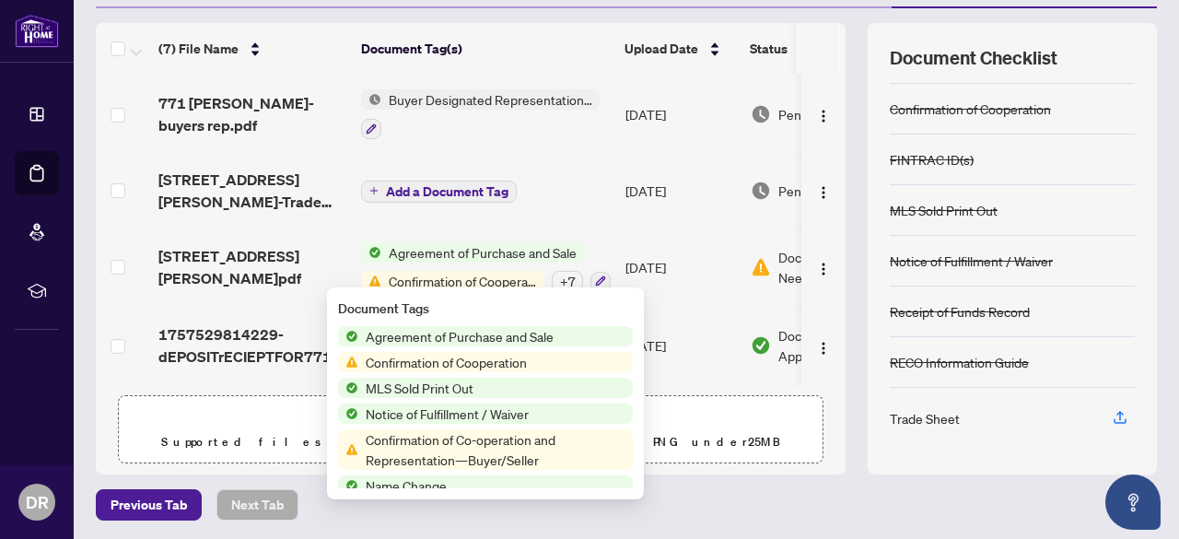
click at [517, 364] on span "Confirmation of Cooperation" at bounding box center [446, 362] width 176 height 20
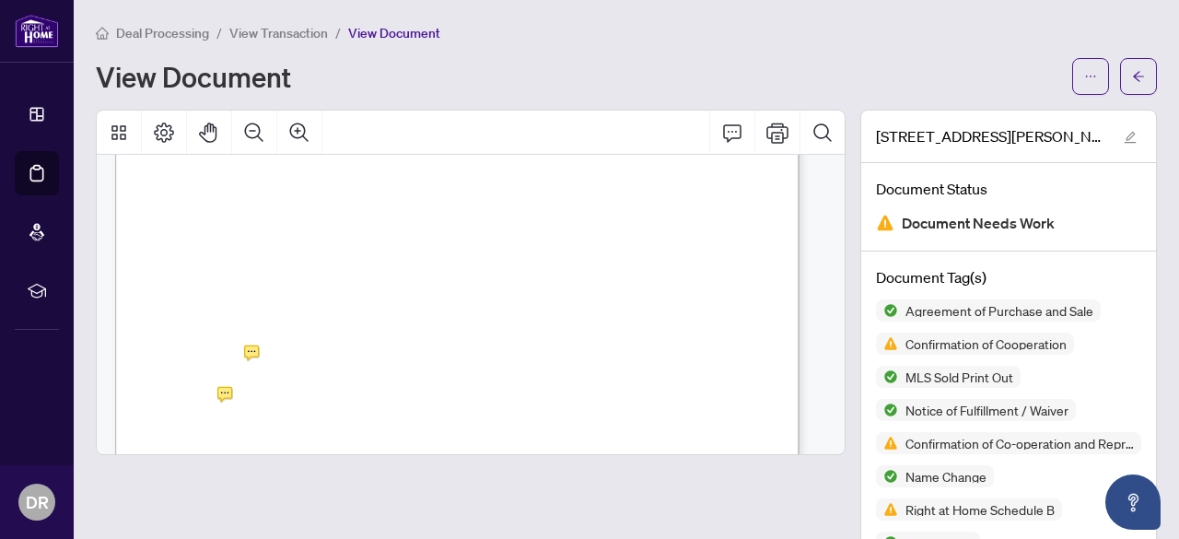
scroll to position [14743, 0]
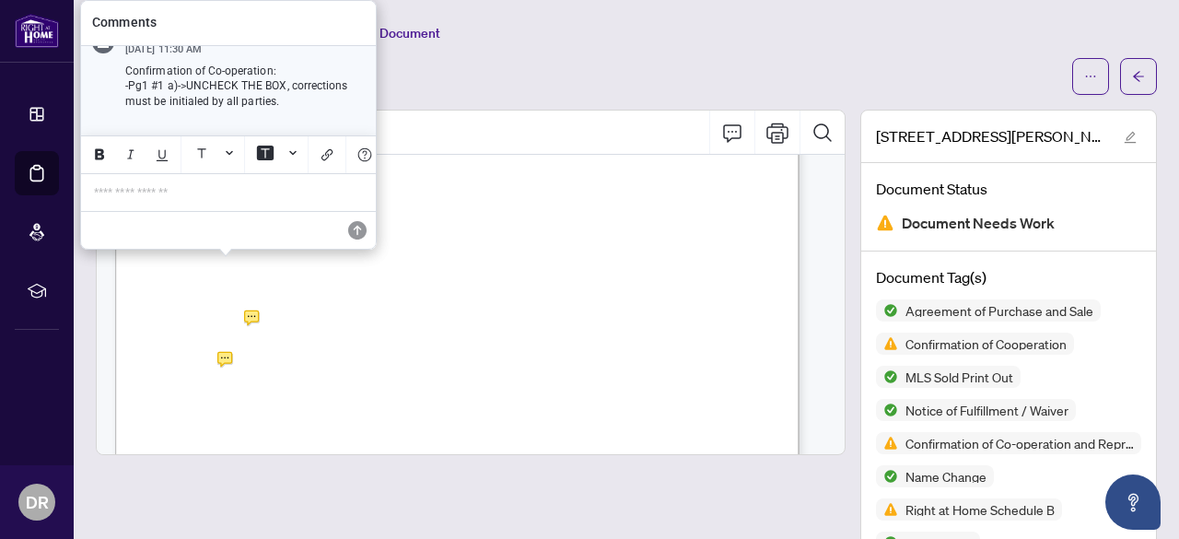
click at [681, 39] on div "Deal Processing / View Transaction / View Document" at bounding box center [626, 32] width 1061 height 21
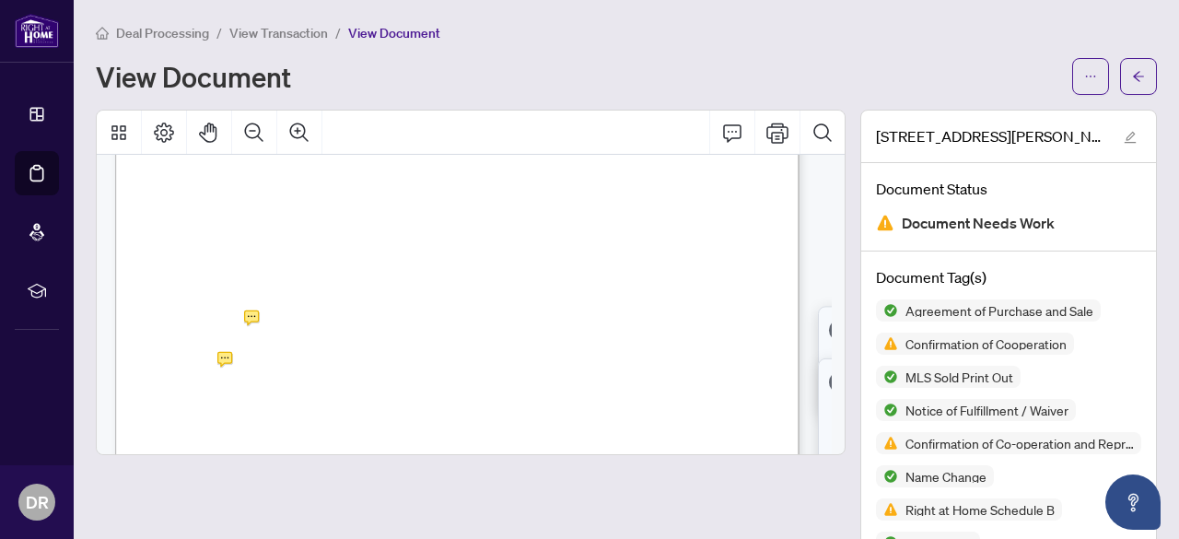
click at [687, 41] on div "Deal Processing / View Transaction / View Document" at bounding box center [626, 32] width 1061 height 21
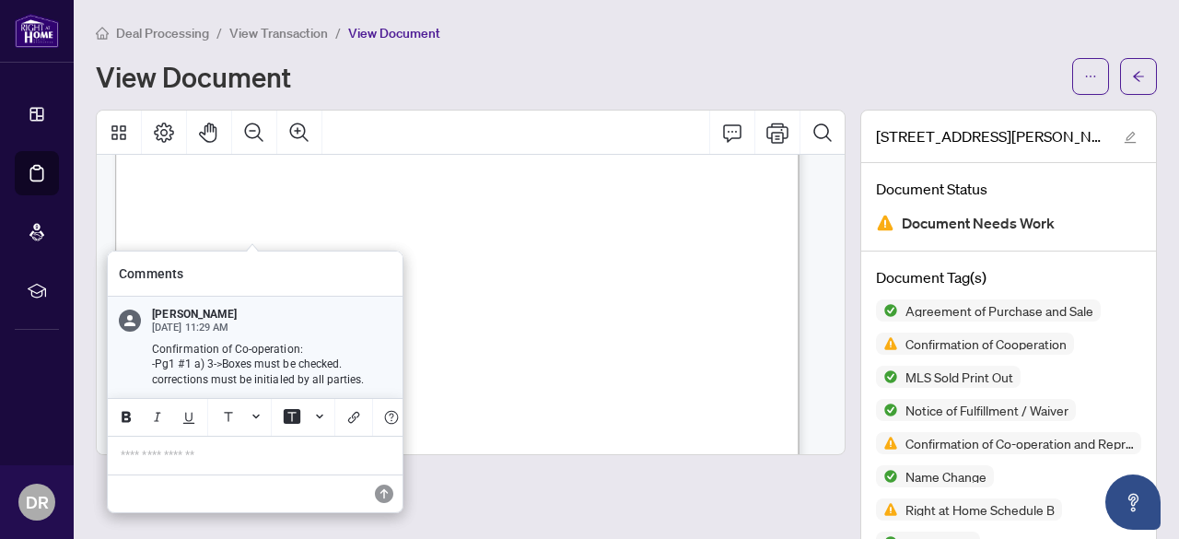
drag, startPoint x: 251, startPoint y: 314, endPoint x: 733, endPoint y: 257, distance: 486.1
click at [0, 0] on div "**********" at bounding box center [0, 0] width 0 height 0
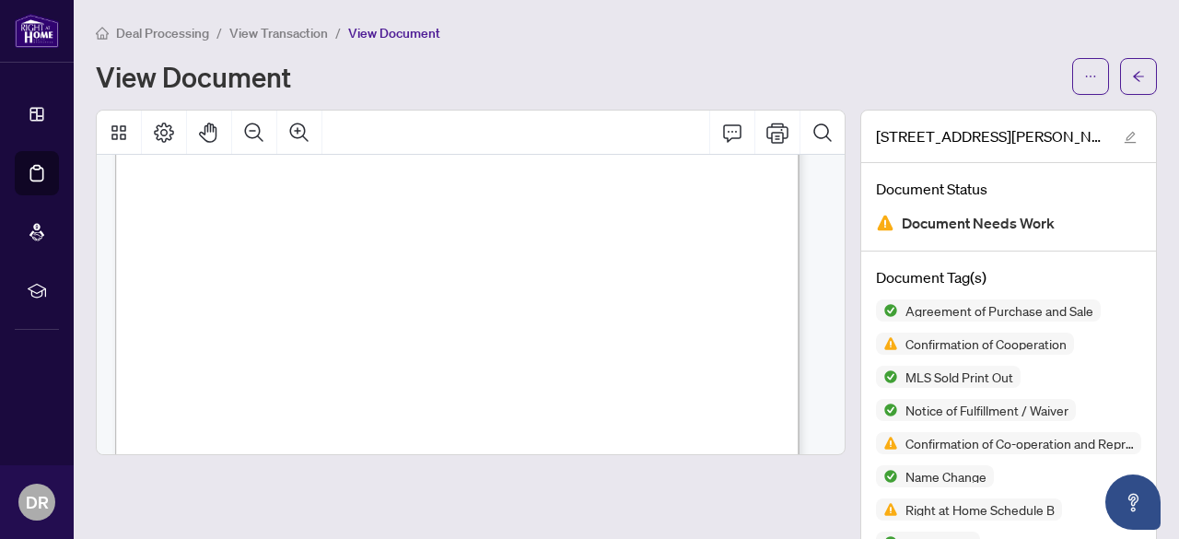
scroll to position [13995, 0]
